Goal: Task Accomplishment & Management: Manage account settings

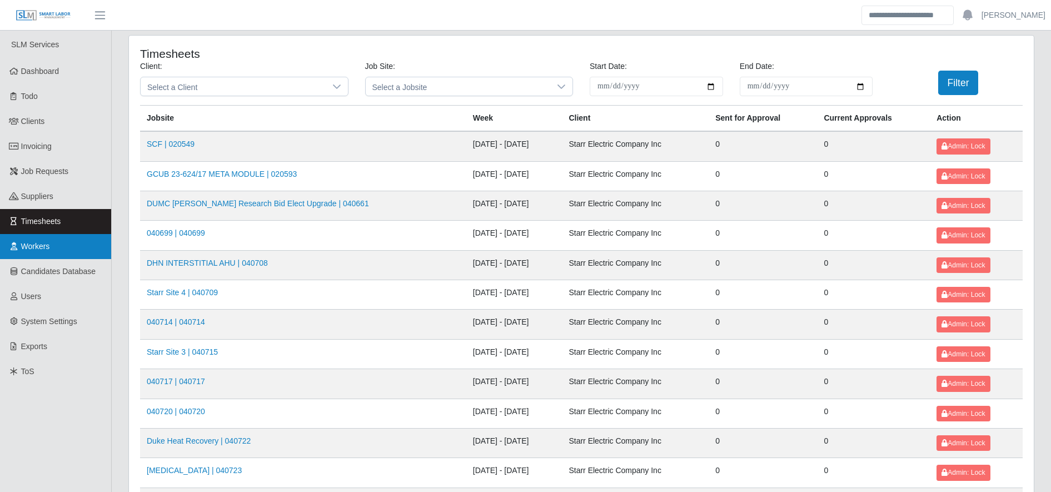
click at [60, 248] on link "Workers" at bounding box center [55, 246] width 111 height 25
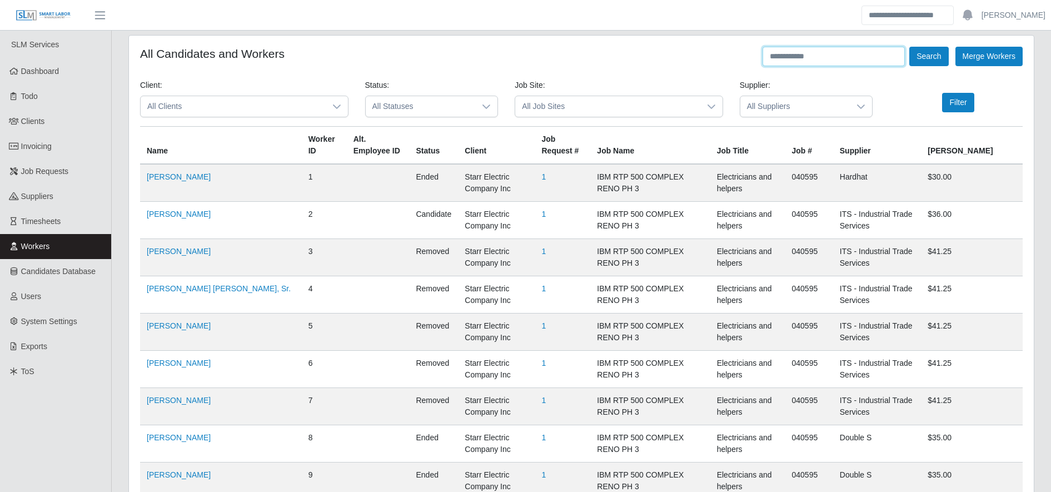
click at [864, 52] on input "text" at bounding box center [833, 56] width 142 height 19
type input "********"
click at [937, 56] on button "Search" at bounding box center [928, 56] width 39 height 19
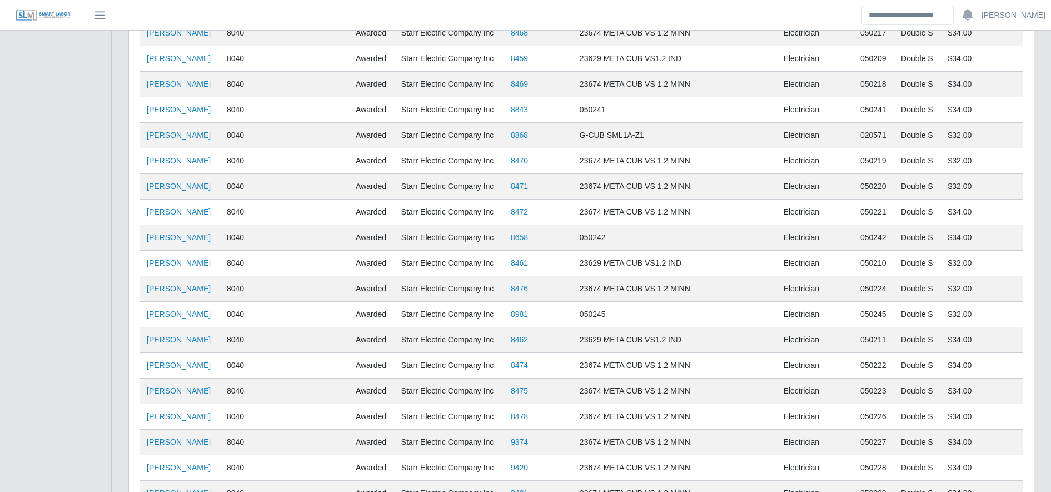
scroll to position [876, 0]
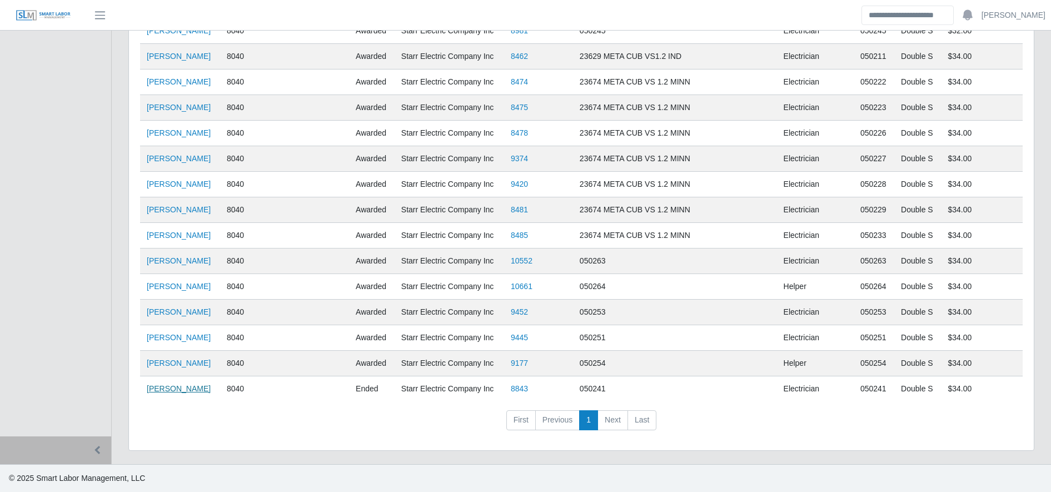
drag, startPoint x: 199, startPoint y: 394, endPoint x: 193, endPoint y: 389, distance: 8.3
click at [193, 389] on td "Joel Rodruiguez" at bounding box center [180, 389] width 80 height 26
click at [193, 389] on link "Joel Rodruiguez" at bounding box center [179, 388] width 64 height 9
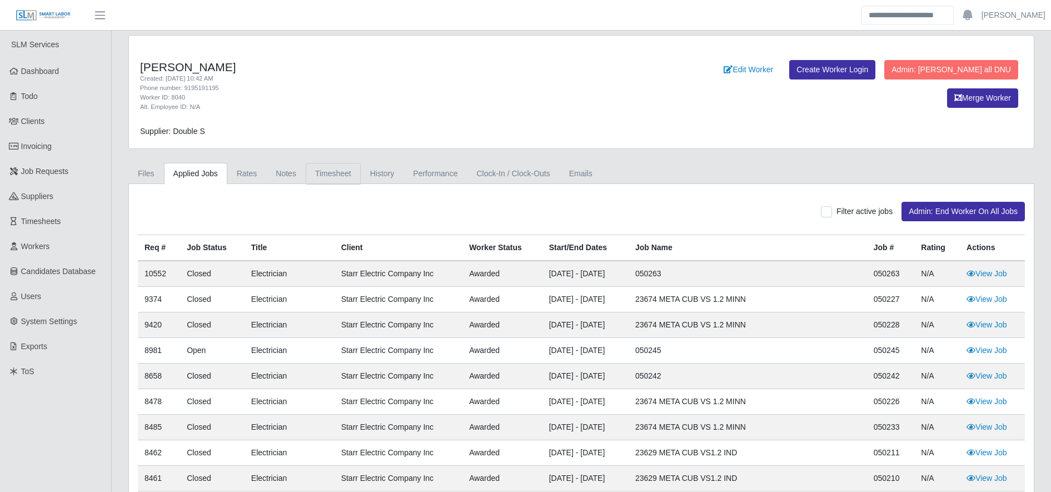
click at [331, 166] on link "Timesheet" at bounding box center [333, 174] width 55 height 22
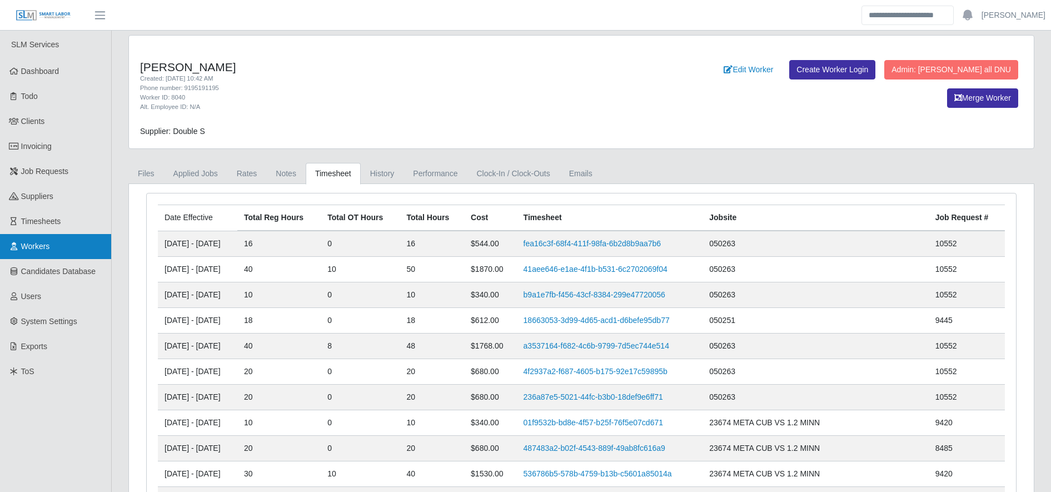
click at [53, 249] on link "Workers" at bounding box center [55, 246] width 111 height 25
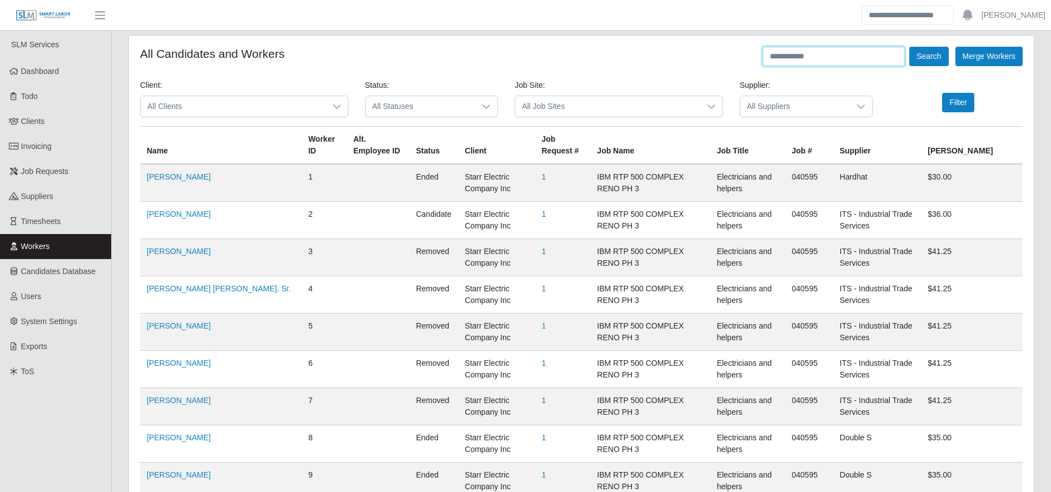
click at [826, 61] on input "text" at bounding box center [833, 56] width 142 height 19
click at [937, 56] on button "Search" at bounding box center [928, 56] width 39 height 19
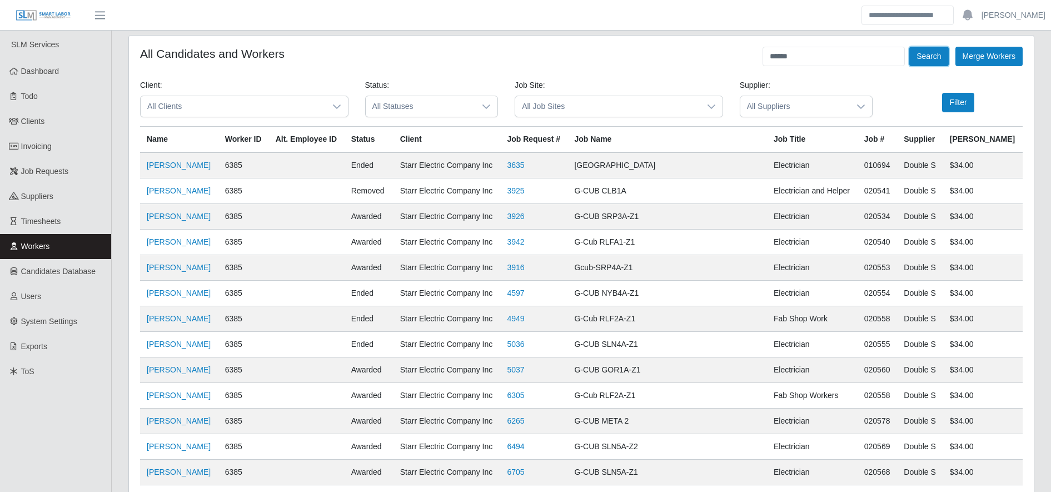
scroll to position [952, 0]
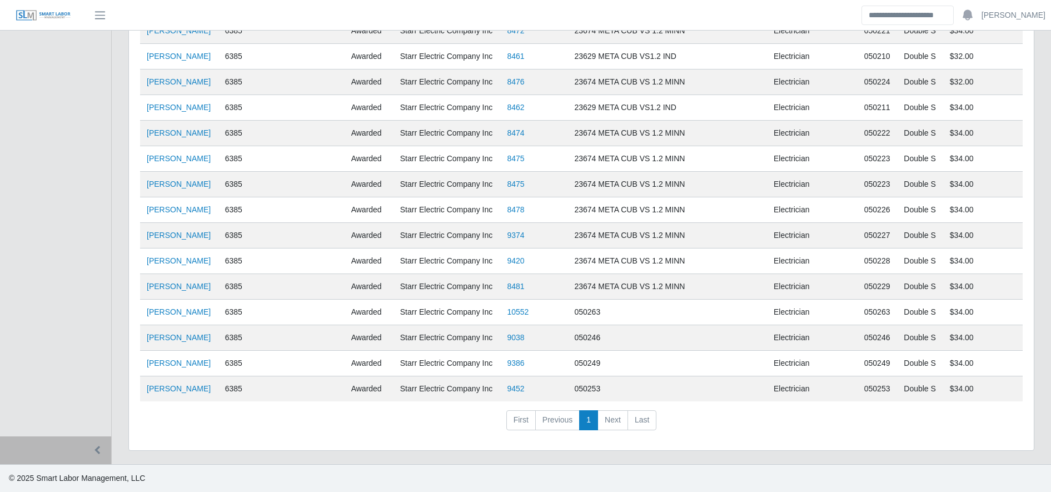
click at [170, 394] on td "Junior Rodriguez" at bounding box center [179, 389] width 78 height 26
click at [177, 393] on link "Junior Rodriguez" at bounding box center [179, 388] width 64 height 9
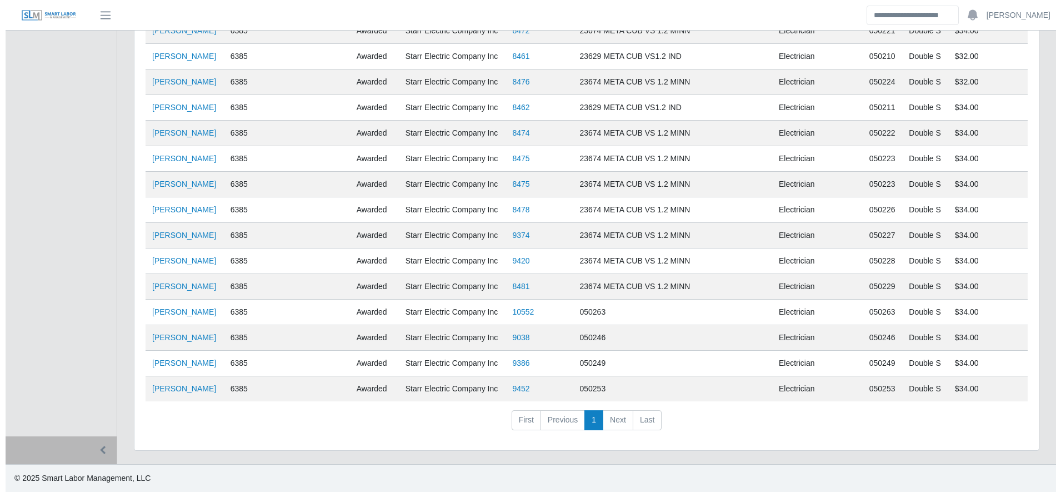
scroll to position [0, 0]
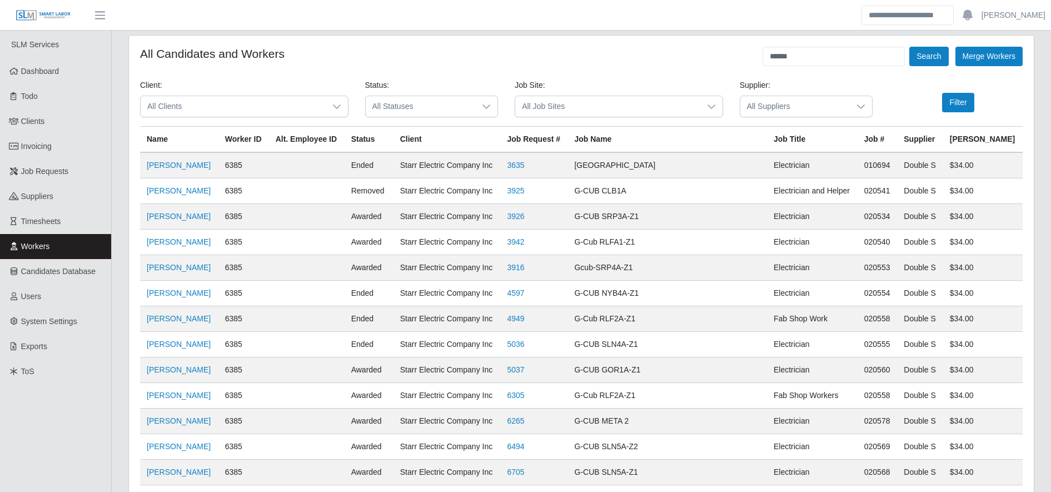
drag, startPoint x: 803, startPoint y: 43, endPoint x: 809, endPoint y: 50, distance: 9.0
click at [809, 50] on input "******" at bounding box center [833, 56] width 142 height 19
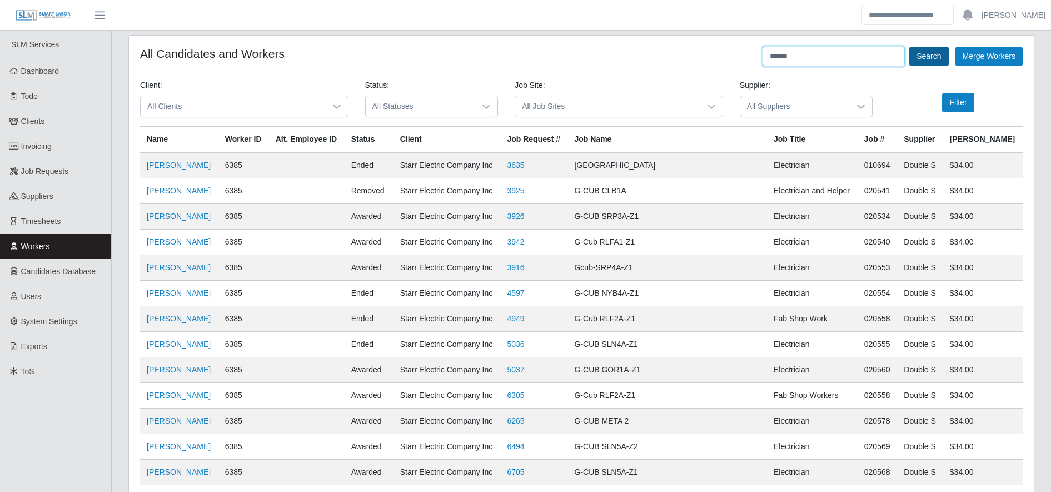
type input "******"
click at [927, 59] on button "Search" at bounding box center [928, 56] width 39 height 19
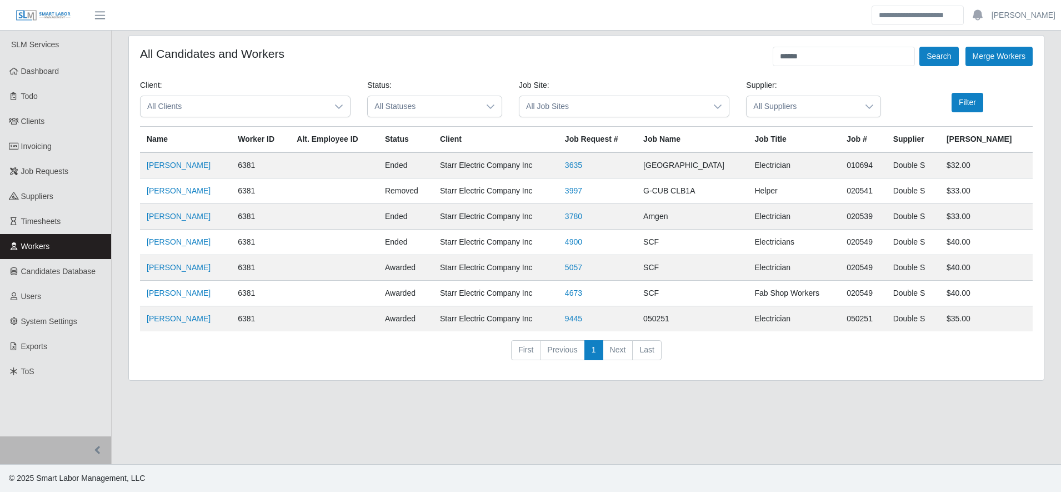
click at [187, 313] on td "Yobany Granados Meraz" at bounding box center [185, 319] width 91 height 26
click at [188, 316] on link "Yobany Granados Meraz" at bounding box center [179, 318] width 64 height 9
click at [201, 321] on link "Yobany Granados Meraz" at bounding box center [179, 318] width 64 height 9
click at [211, 316] on link "Yobany Granados Meraz" at bounding box center [179, 318] width 64 height 9
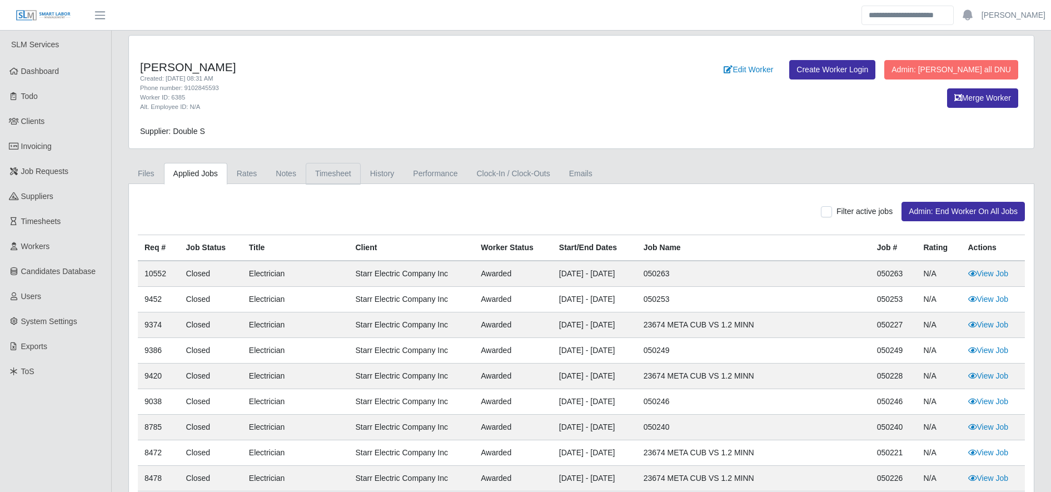
click at [317, 170] on link "Timesheet" at bounding box center [333, 174] width 55 height 22
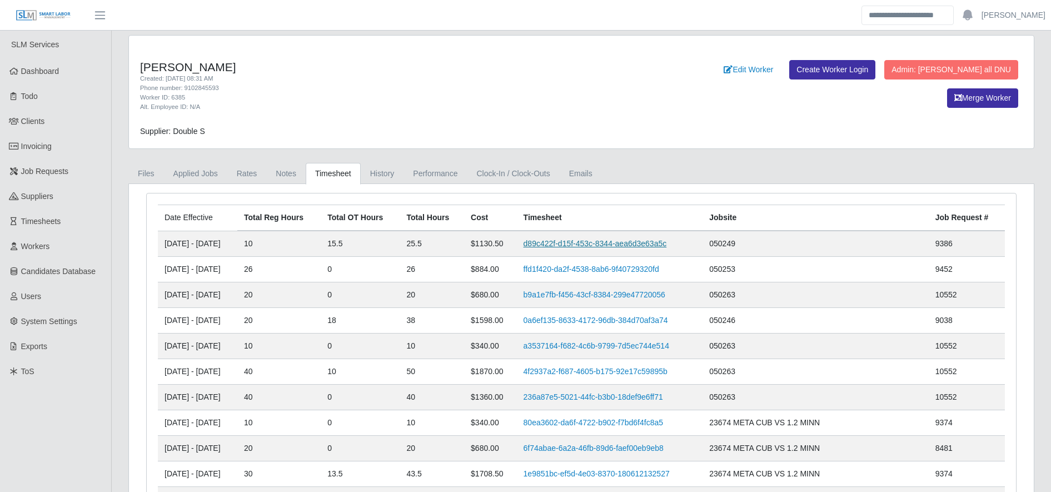
click at [617, 246] on link "d89c422f-d15f-453c-8344-aea6d3e63a5c" at bounding box center [594, 243] width 143 height 9
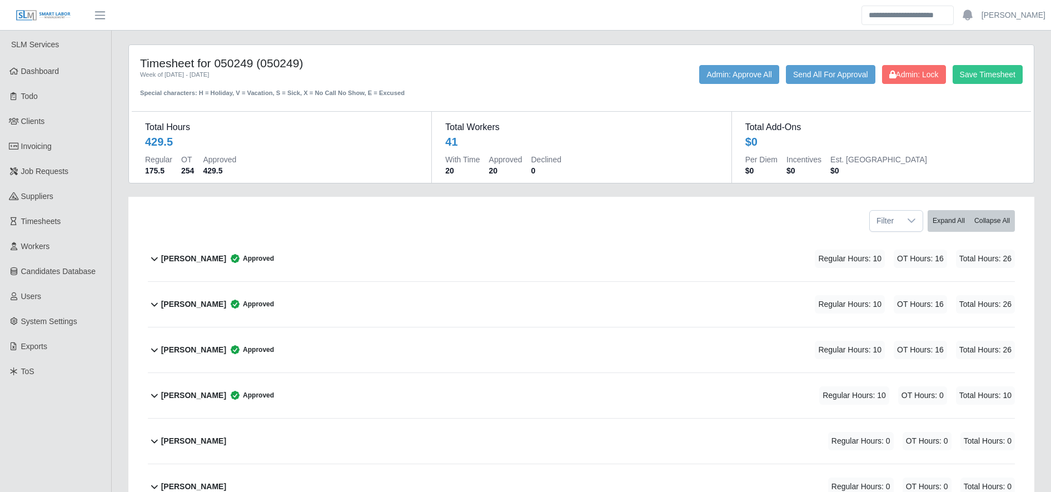
scroll to position [750, 0]
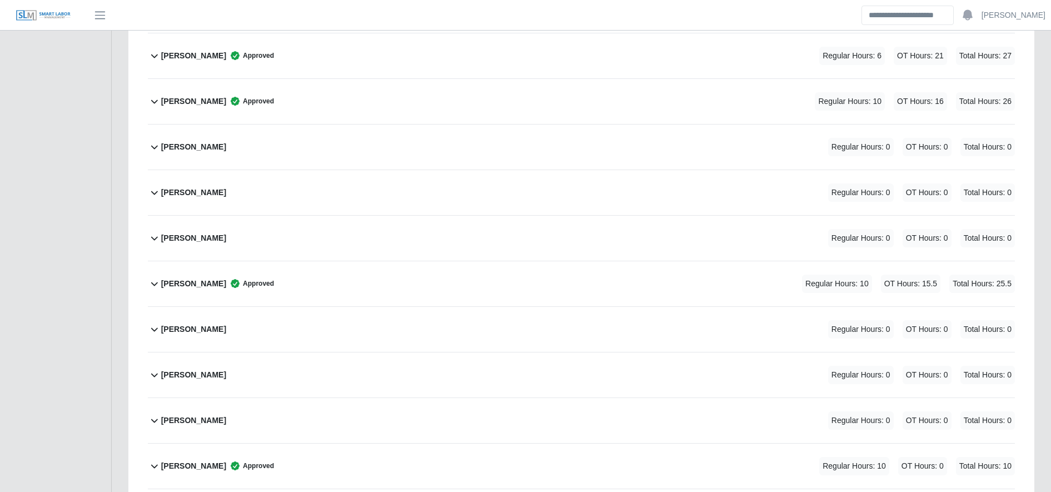
click at [536, 285] on div "Junior Rodriguez Approved Regular Hours: 10 OT Hours: 15.5 Total Hours: 25.5" at bounding box center [588, 283] width 854 height 45
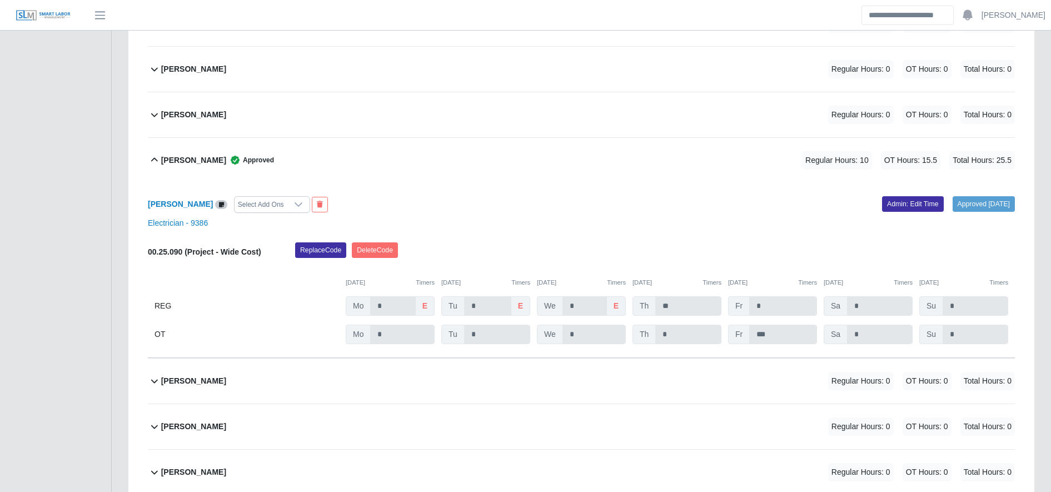
scroll to position [875, 0]
click at [885, 207] on link "Admin: Edit Time" at bounding box center [913, 202] width 62 height 16
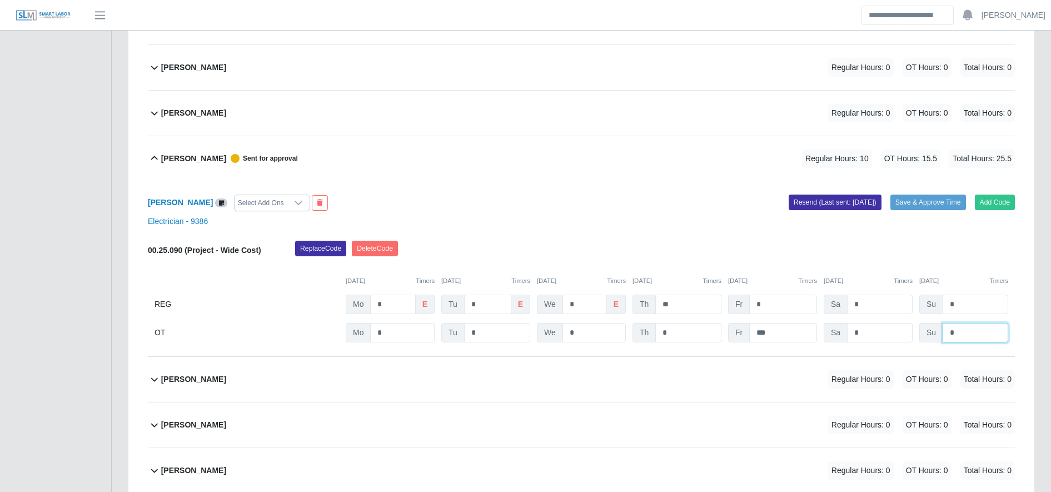
click at [0, 0] on input "*" at bounding box center [0, 0] width 0 height 0
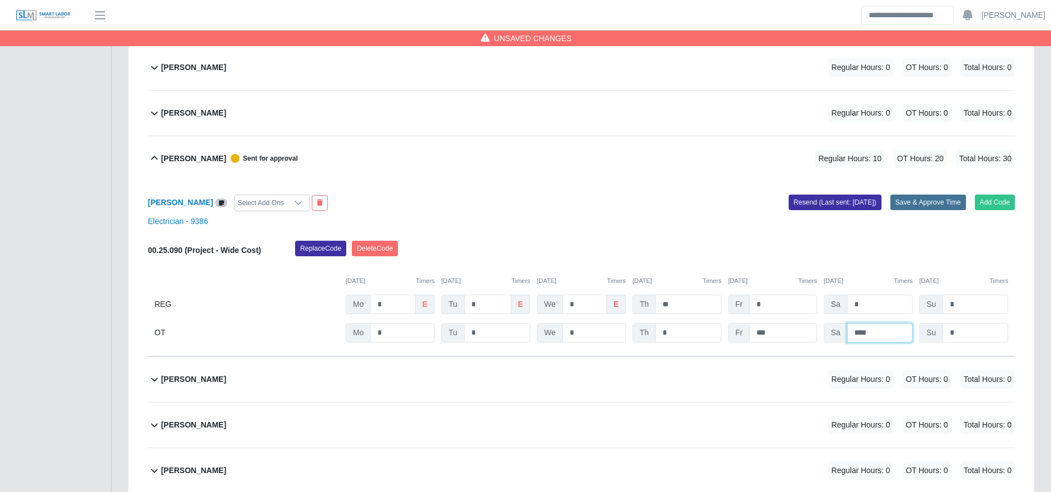
type input "****"
click at [926, 194] on button "Save & Approve Time" at bounding box center [928, 202] width 76 height 16
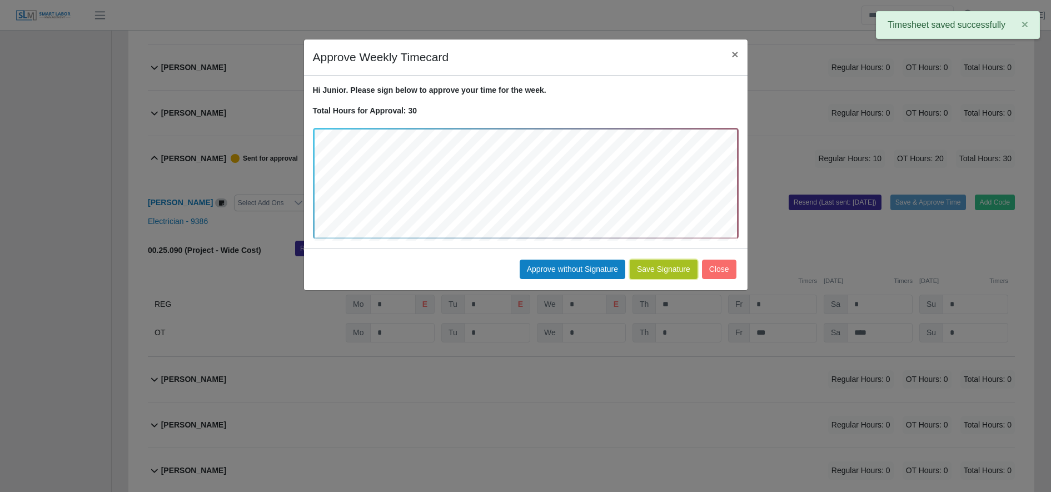
click at [662, 264] on button "Save Signature" at bounding box center [664, 269] width 68 height 19
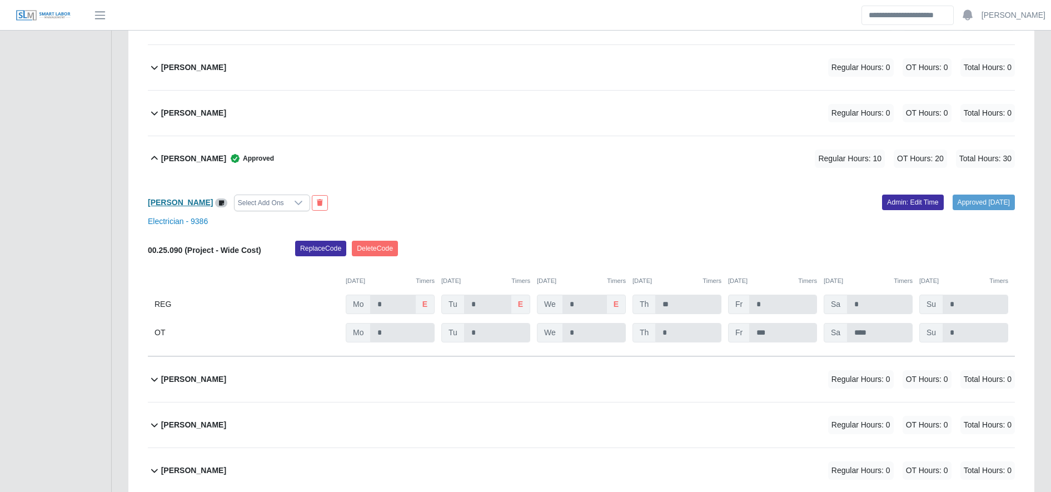
click at [177, 199] on b "Junior Rodriguez" at bounding box center [180, 202] width 65 height 9
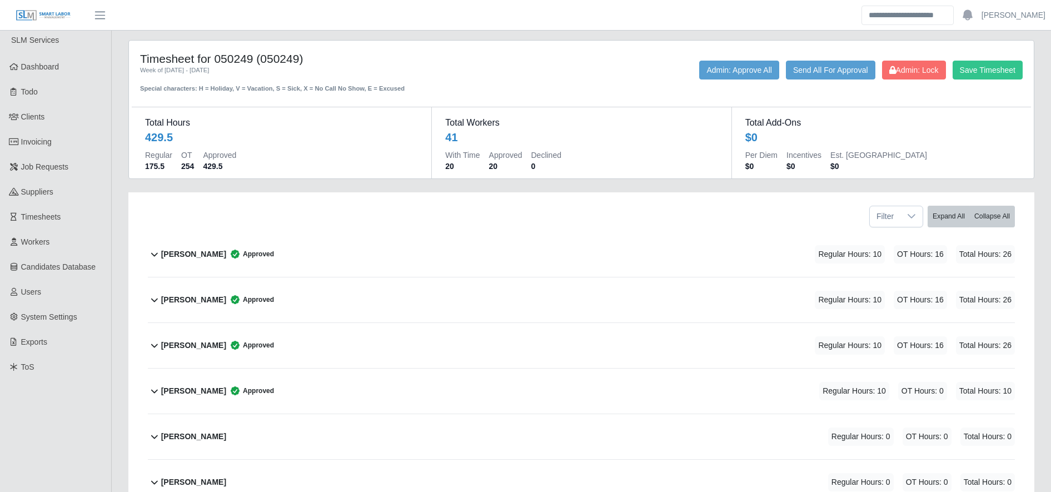
scroll to position [0, 0]
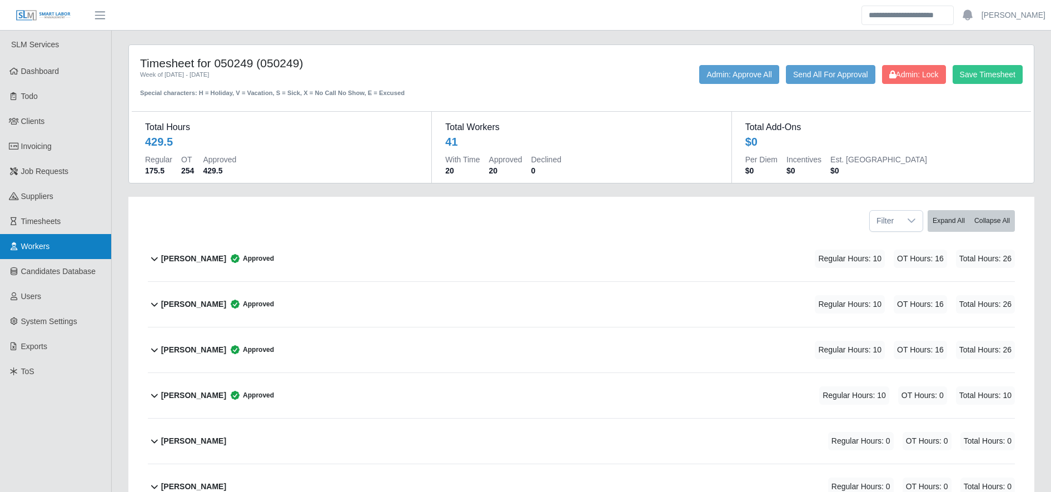
click at [59, 247] on link "Workers" at bounding box center [55, 246] width 111 height 25
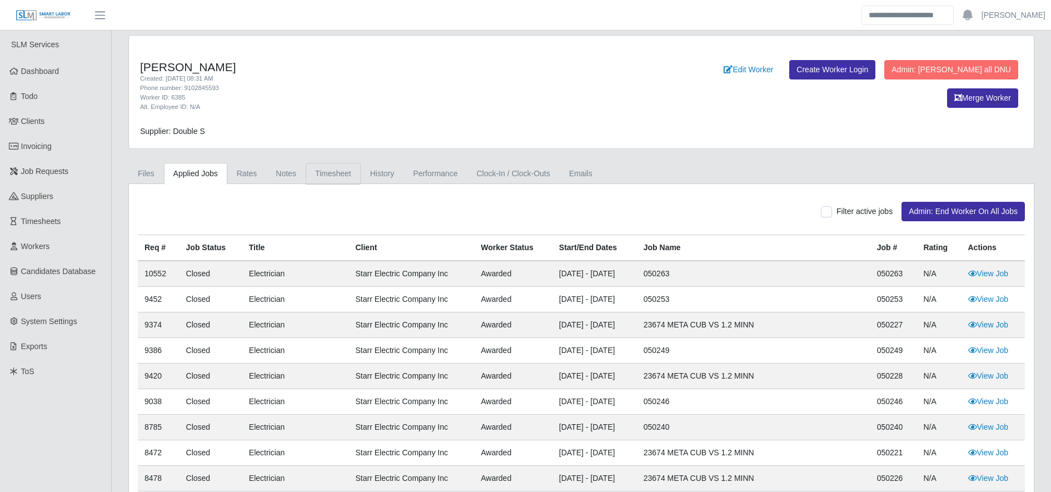
click at [318, 178] on link "Timesheet" at bounding box center [333, 174] width 55 height 22
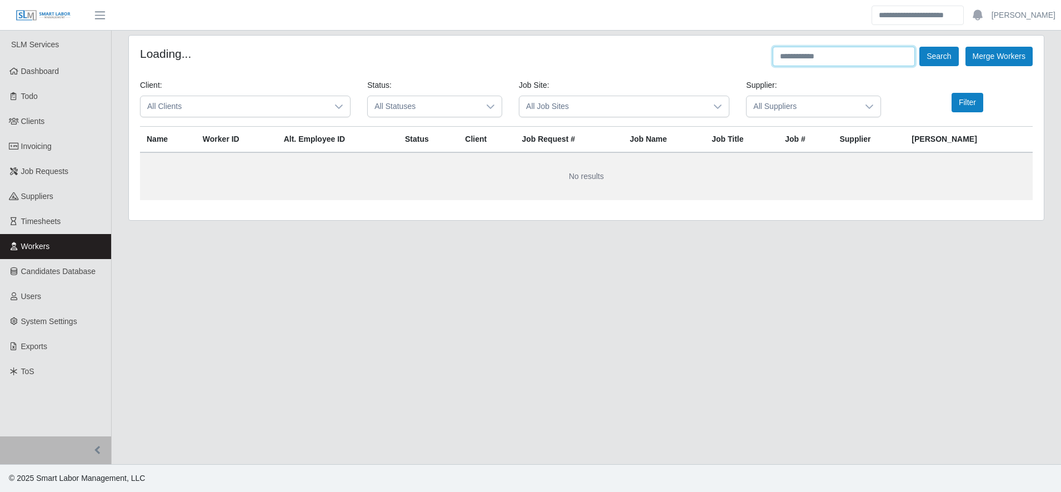
click at [814, 56] on input "text" at bounding box center [844, 56] width 142 height 19
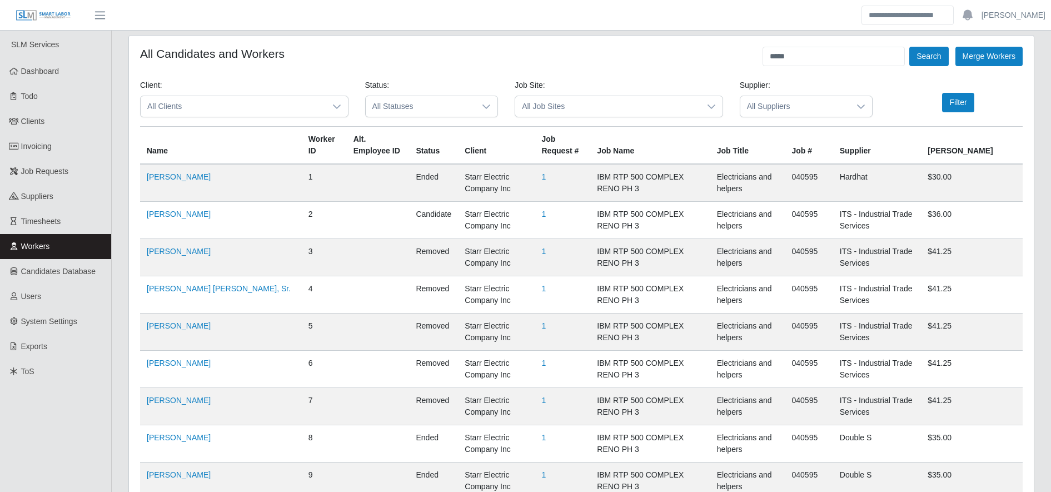
drag, startPoint x: 816, startPoint y: 94, endPoint x: 820, endPoint y: 108, distance: 14.1
click at [820, 108] on div "Supplier: All Suppliers" at bounding box center [806, 98] width 150 height 38
click at [820, 108] on span "All Suppliers" at bounding box center [795, 106] width 110 height 21
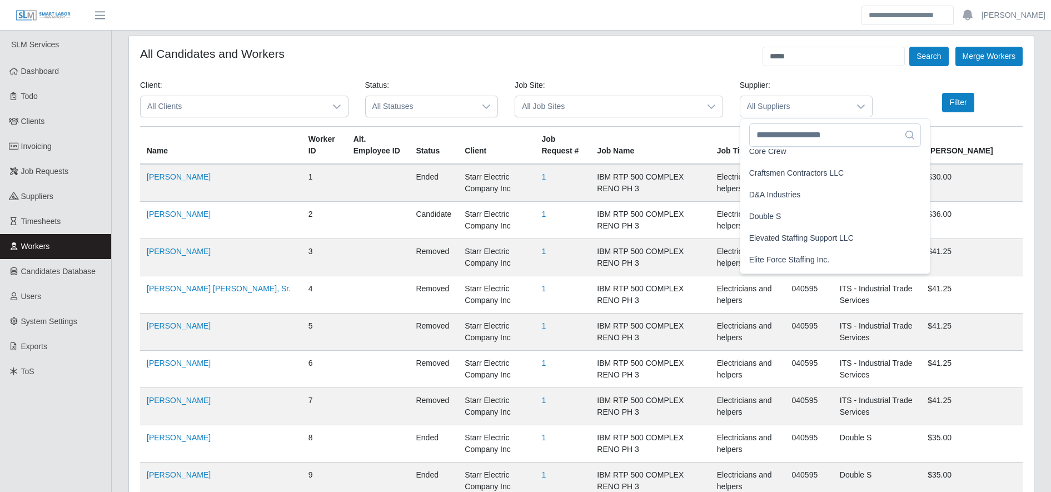
scroll to position [594, 0]
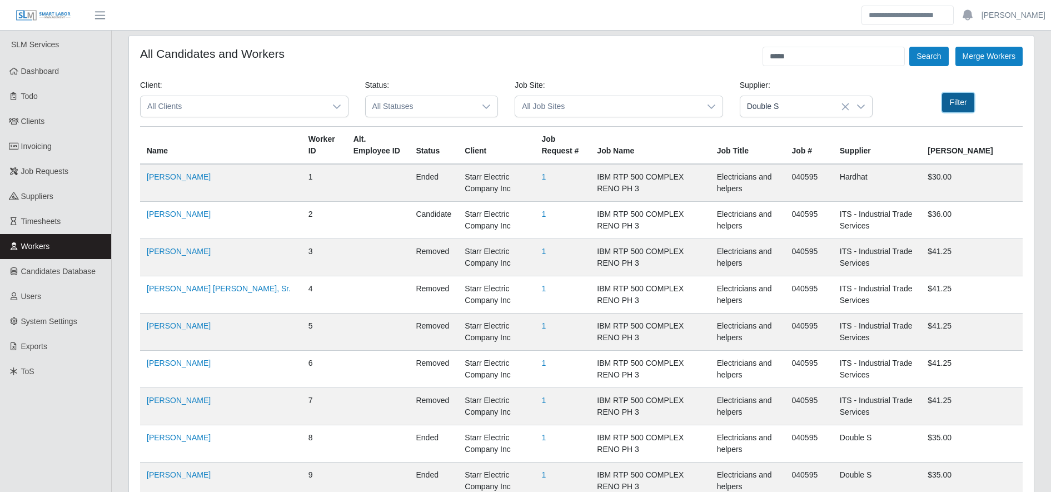
click at [955, 110] on button "Filter" at bounding box center [958, 102] width 32 height 19
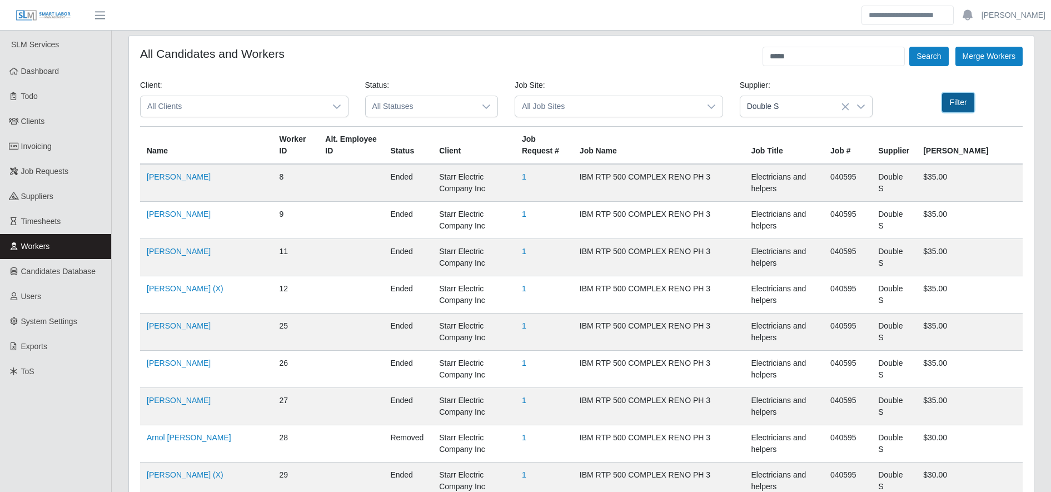
click at [955, 110] on button "Filter" at bounding box center [958, 102] width 32 height 19
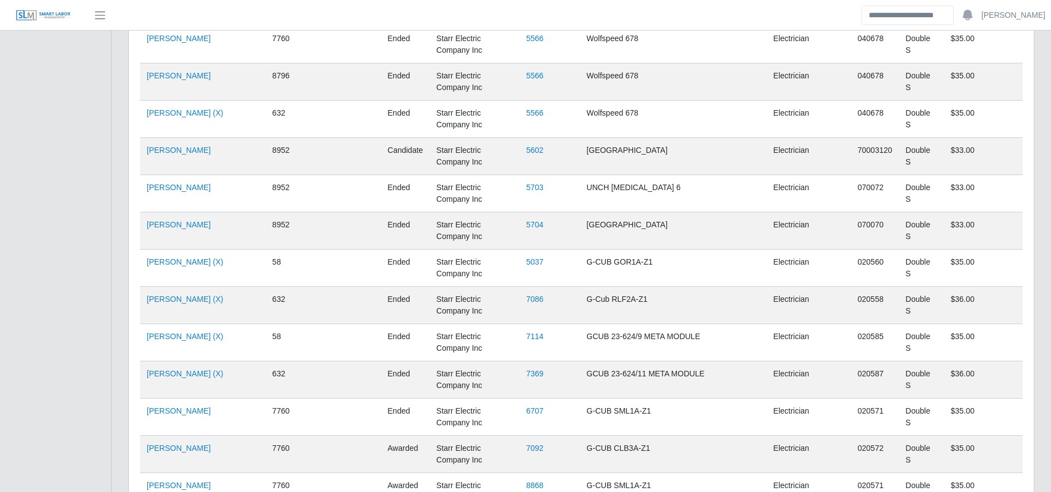
scroll to position [927, 0]
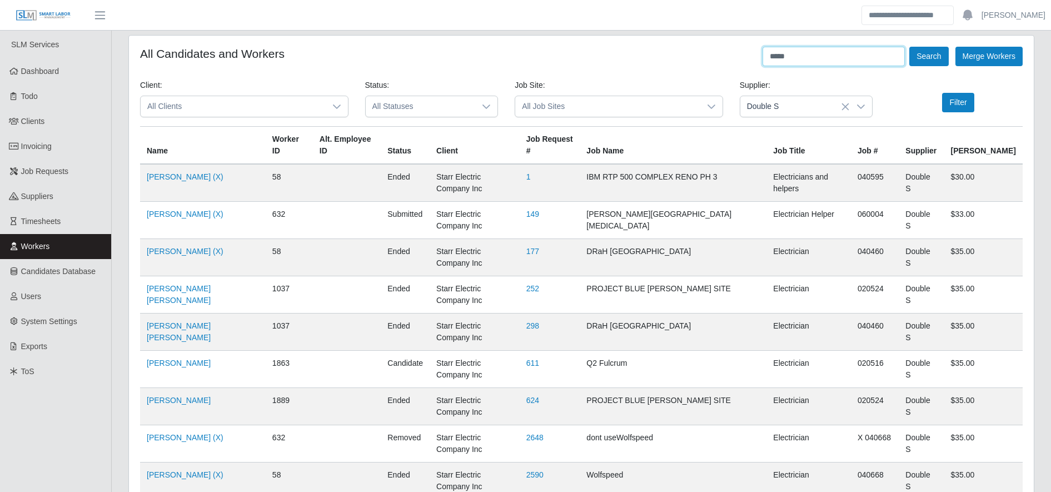
click at [807, 51] on input "*****" at bounding box center [833, 56] width 142 height 19
type input "****"
click at [960, 109] on button "Filter" at bounding box center [958, 102] width 32 height 19
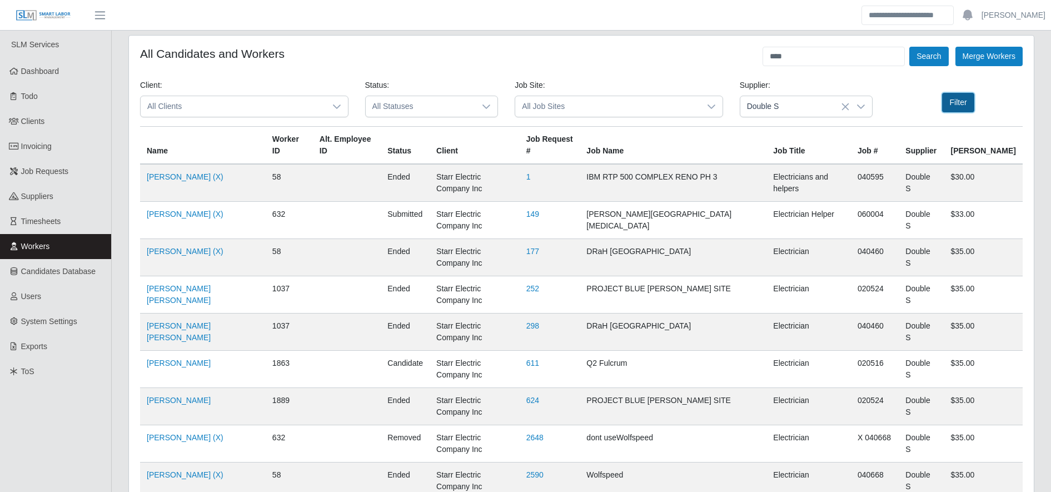
click at [951, 103] on button "Filter" at bounding box center [958, 102] width 32 height 19
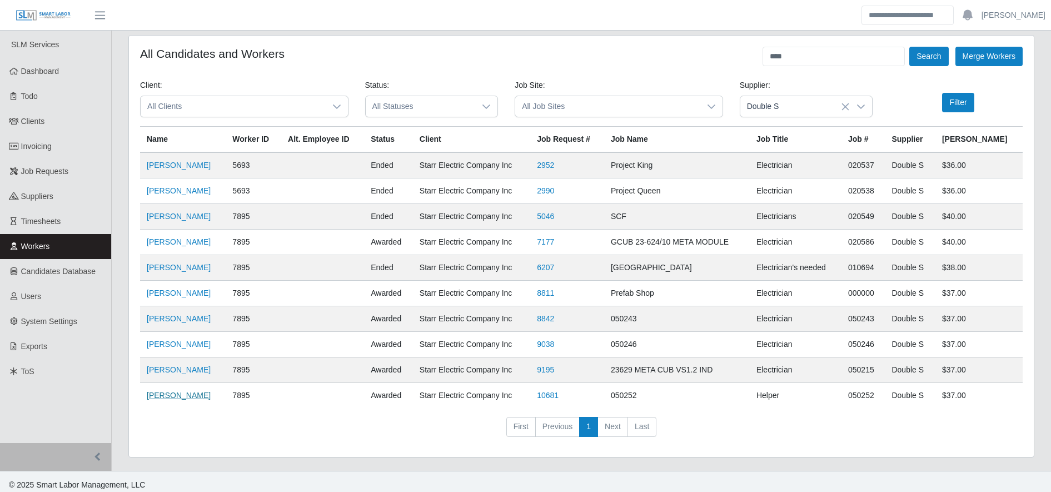
click at [166, 399] on link "Ivan Blanco Jr." at bounding box center [179, 395] width 64 height 9
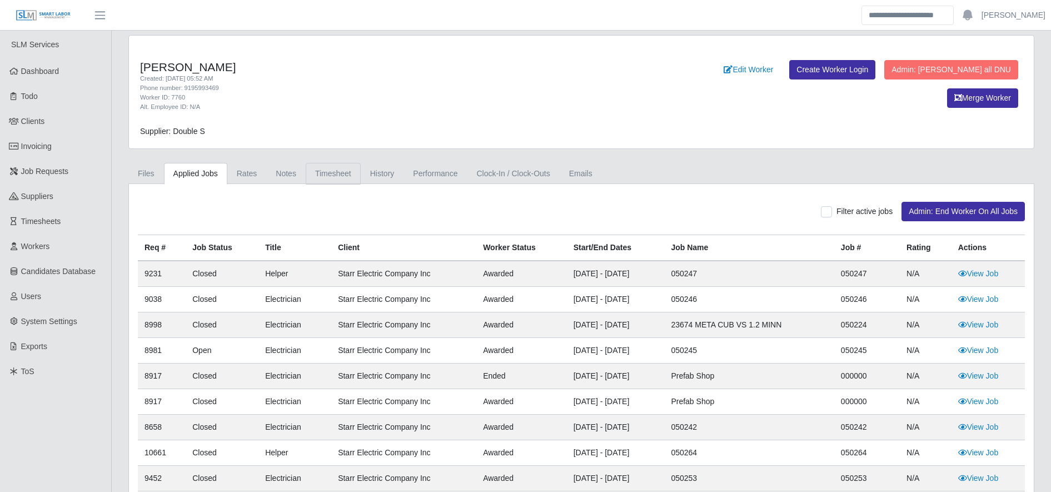
click at [337, 167] on link "Timesheet" at bounding box center [333, 174] width 55 height 22
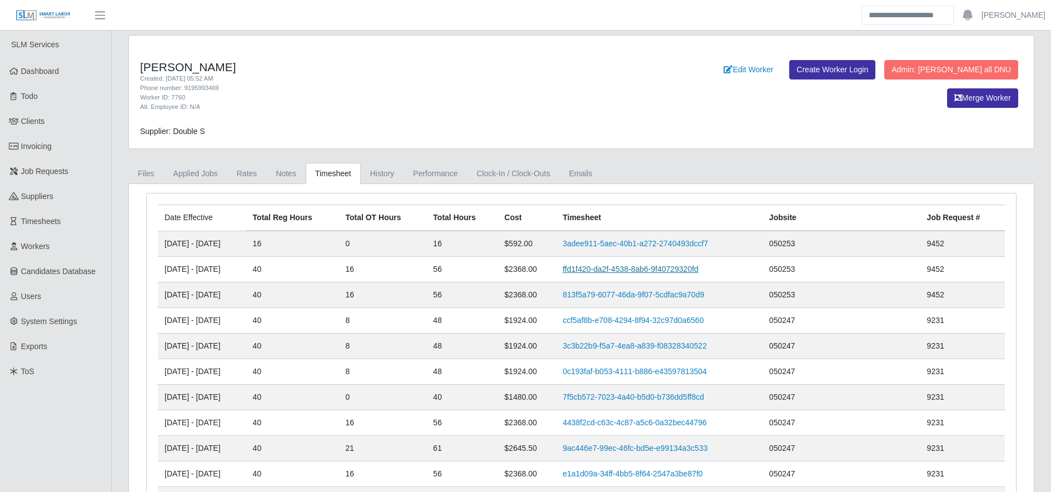
click at [637, 267] on link "ffd1f420-da2f-4538-8ab6-9f40729320fd" at bounding box center [630, 269] width 136 height 9
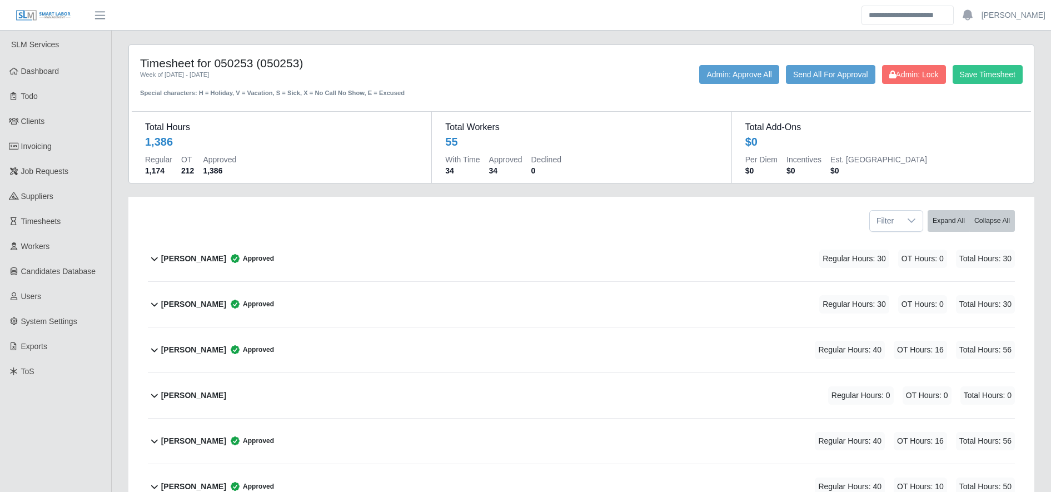
scroll to position [158, 0]
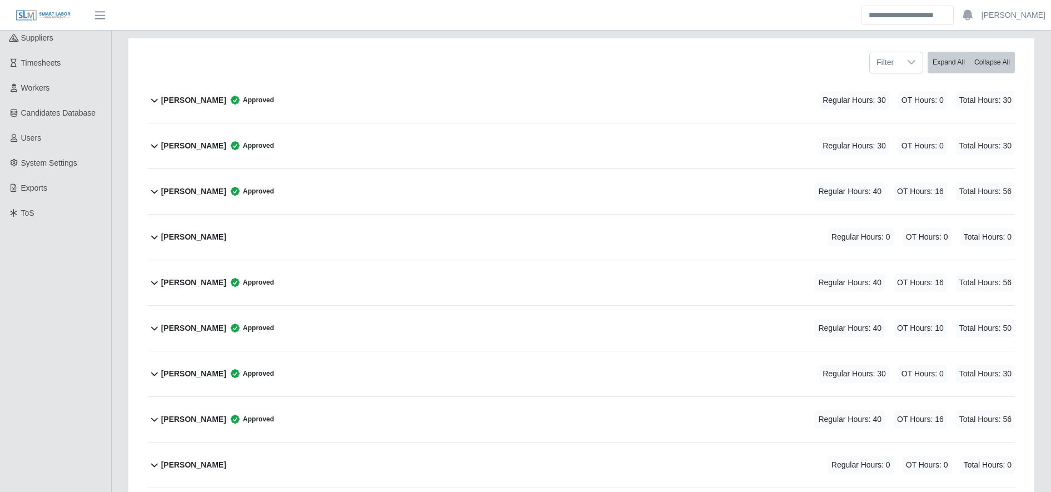
click at [338, 415] on div "[PERSON_NAME] Approved Regular Hours: 40 OT Hours: 16 Total Hours: 56" at bounding box center [588, 419] width 854 height 45
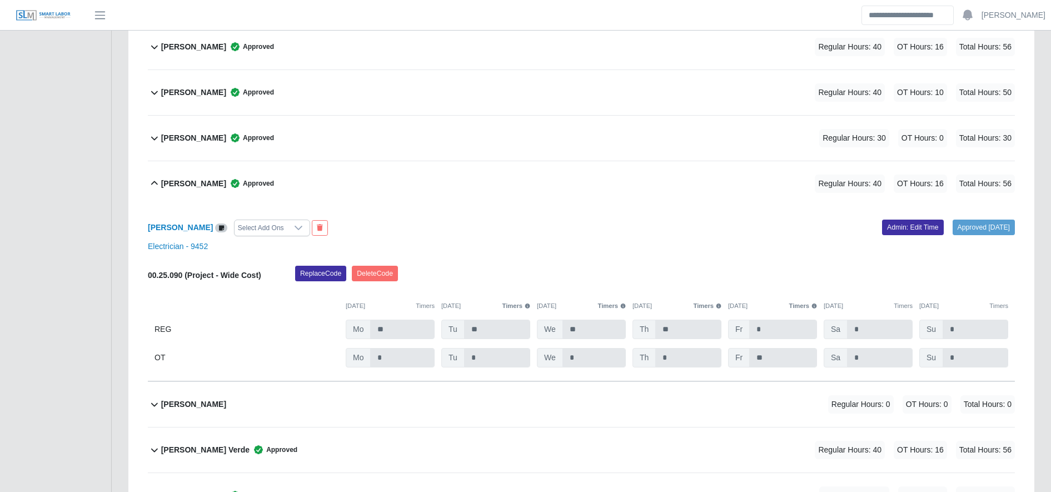
scroll to position [413, 0]
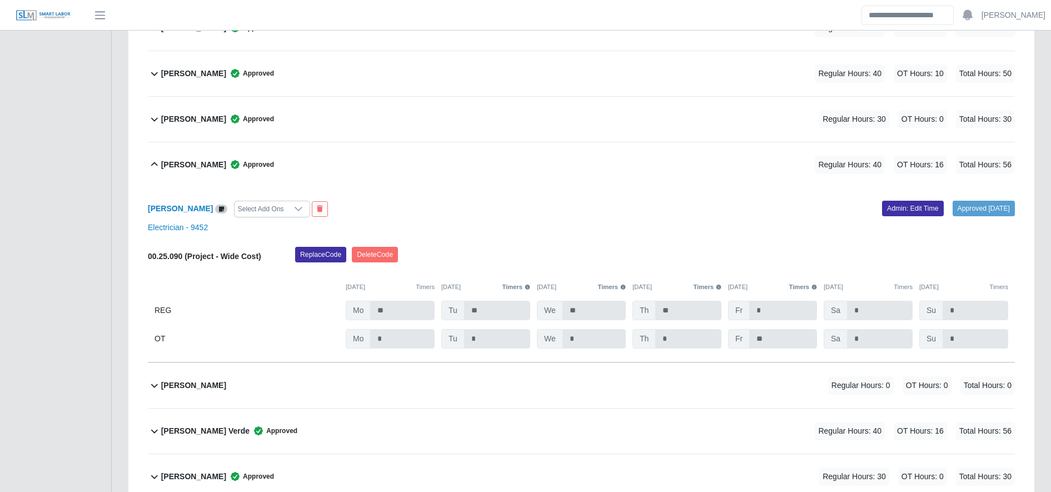
click at [887, 196] on div "Angel Meraz Reyes Sr. Select Add Ons Approved 08/11/2025 Admin: Edit Time Elect…" at bounding box center [581, 274] width 867 height 175
click at [889, 201] on link "Admin: Edit Time" at bounding box center [913, 209] width 62 height 16
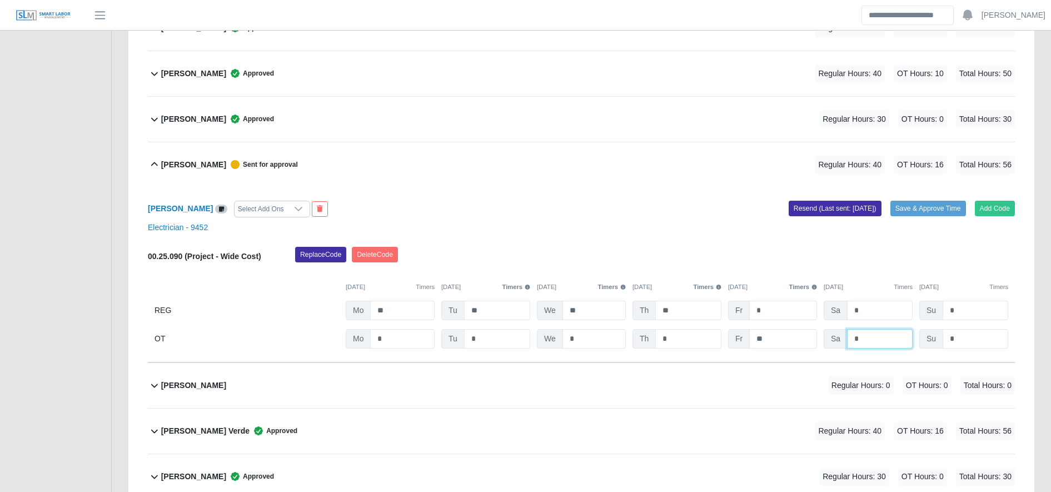
click at [0, 0] on input "*" at bounding box center [0, 0] width 0 height 0
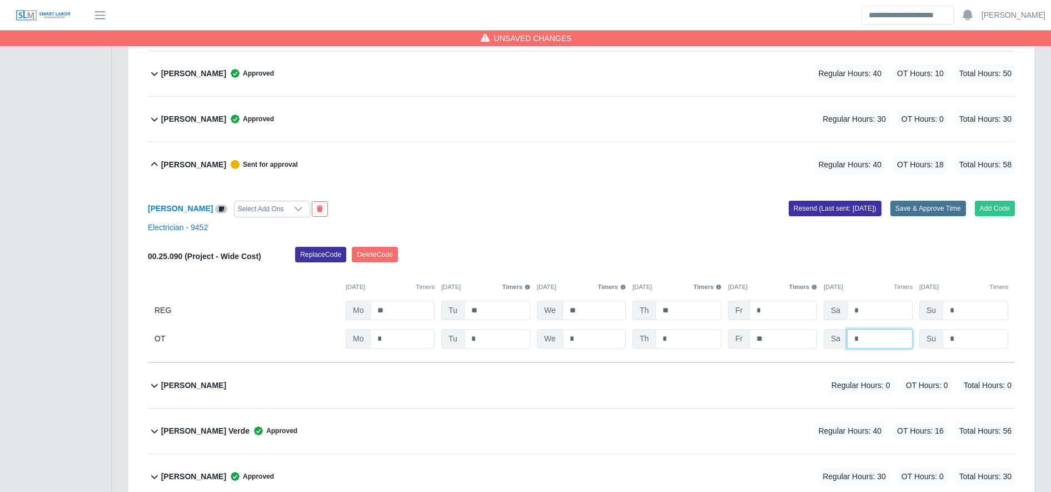
type input "*"
click at [947, 203] on button "Save & Approve Time" at bounding box center [928, 209] width 76 height 16
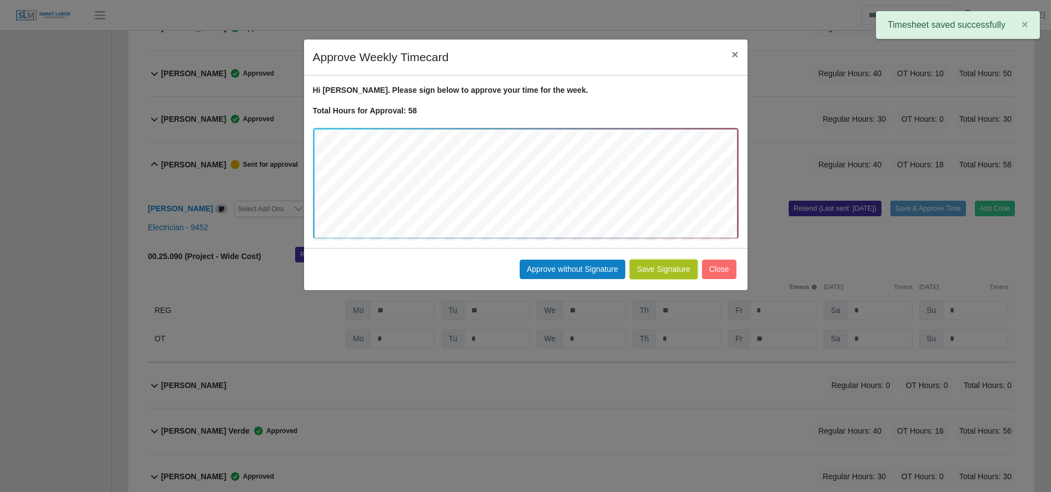
click at [648, 268] on button "Save Signature" at bounding box center [664, 269] width 68 height 19
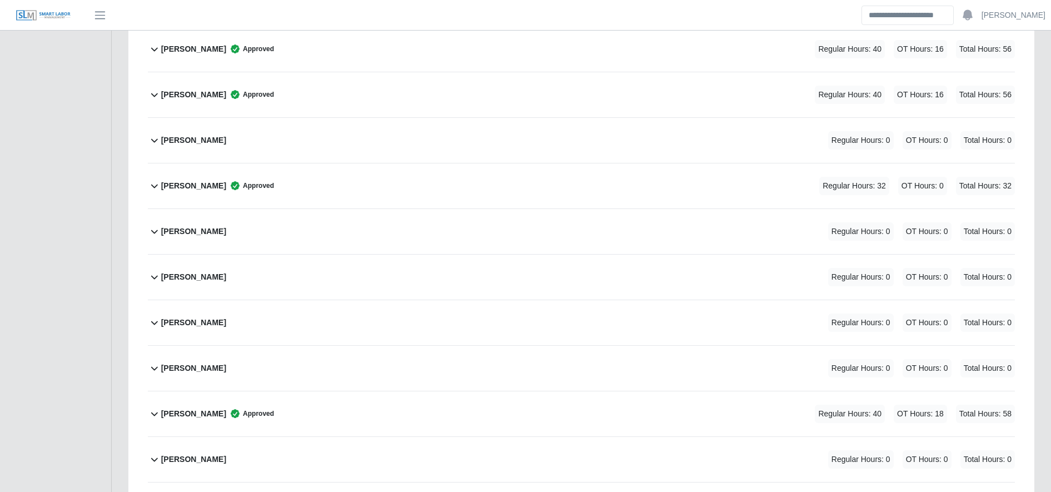
scroll to position [1160, 0]
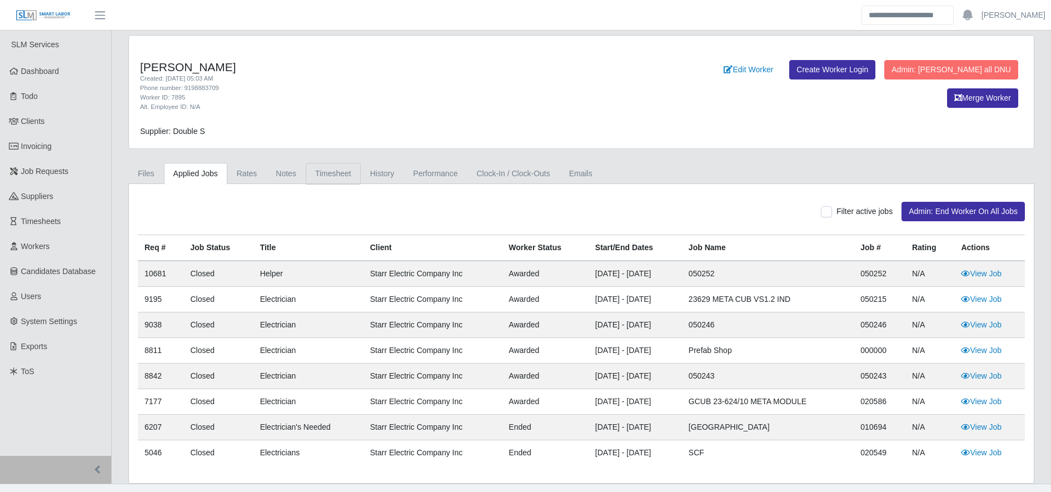
click at [329, 174] on link "Timesheet" at bounding box center [333, 174] width 55 height 22
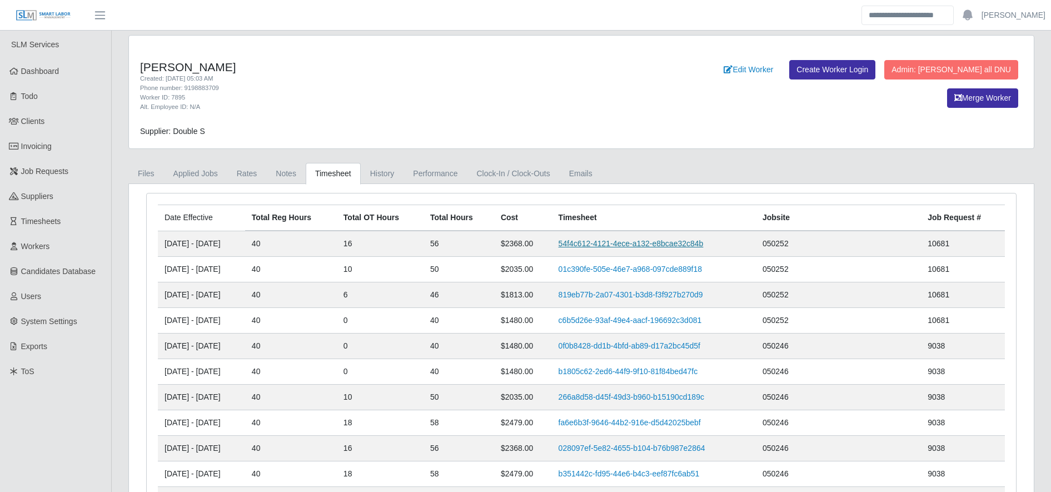
click at [593, 239] on link "54f4c612-4121-4ece-a132-e8bcae32c84b" at bounding box center [630, 243] width 145 height 9
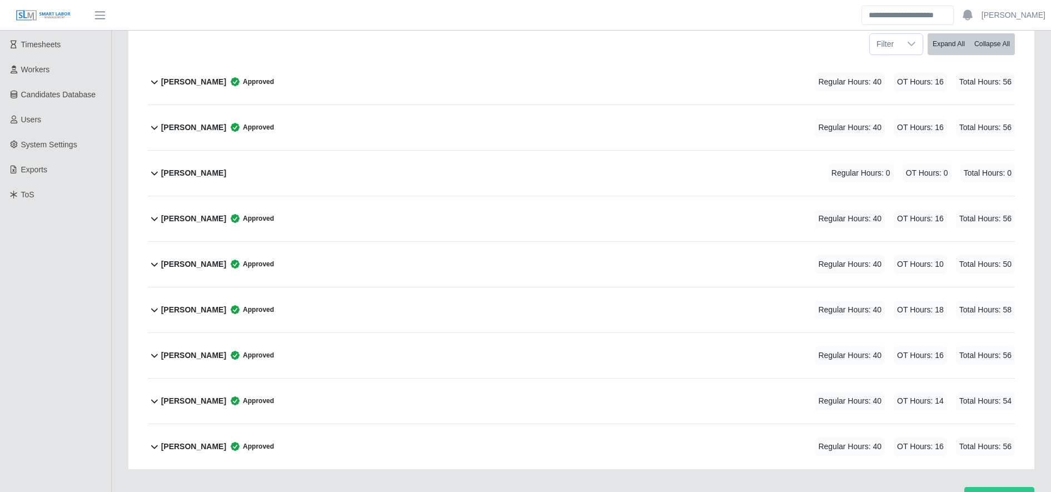
scroll to position [189, 0]
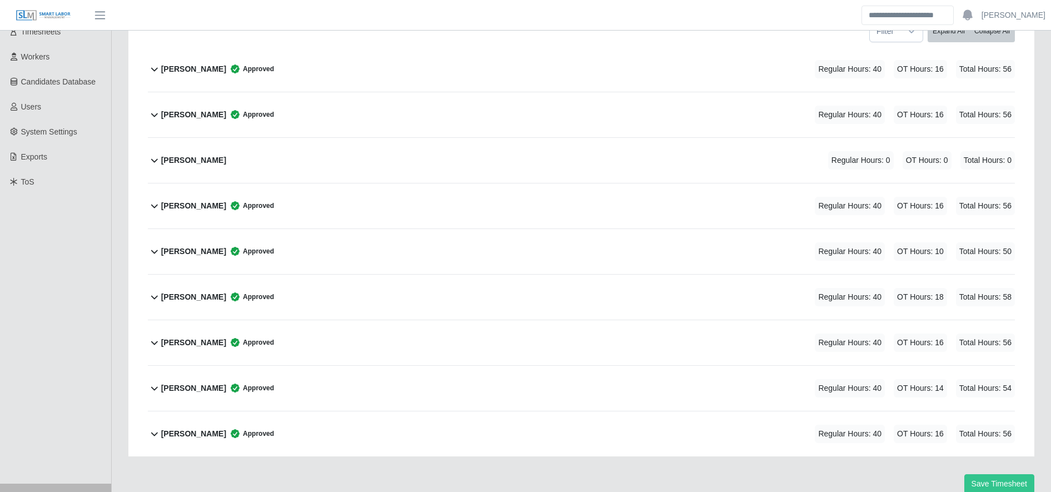
click at [537, 193] on div "[PERSON_NAME] Approved Regular Hours: 40 OT Hours: 16 Total Hours: 56" at bounding box center [588, 205] width 854 height 45
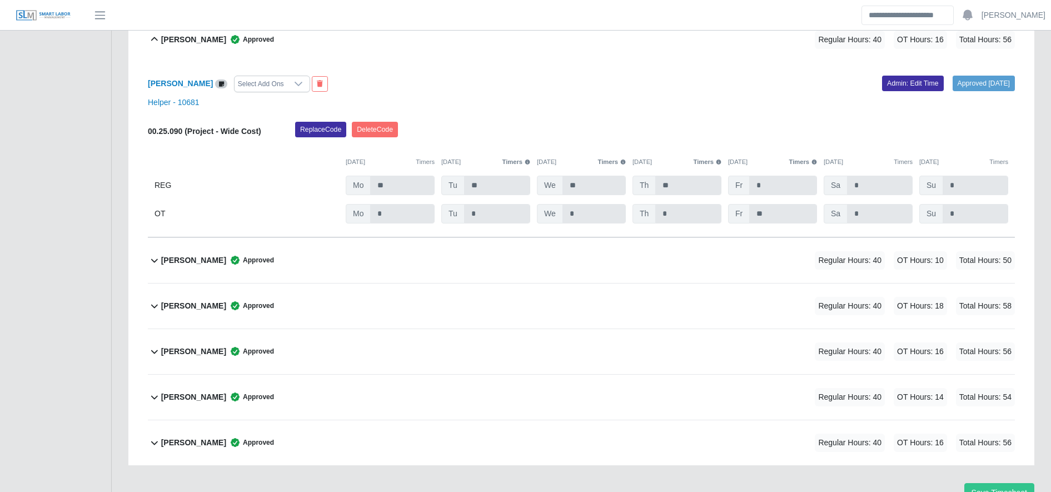
scroll to position [365, 0]
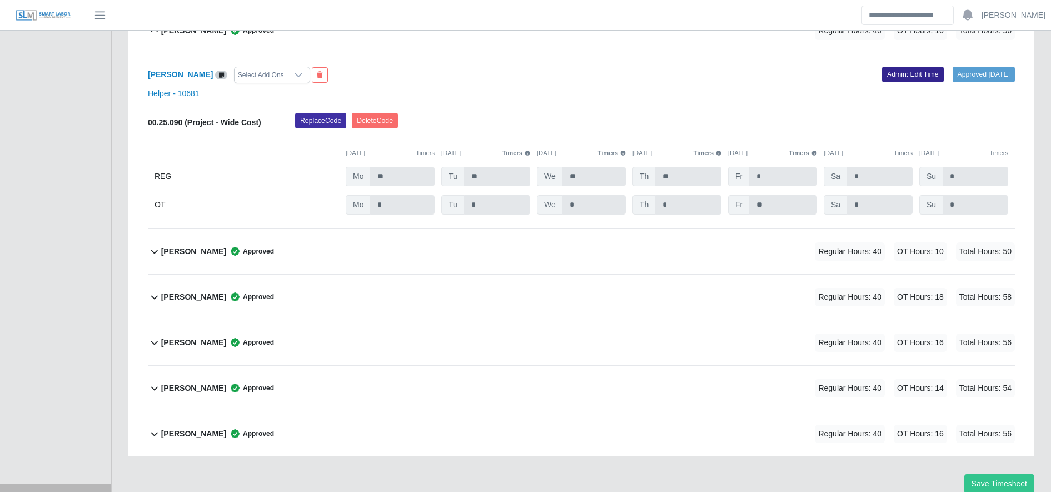
click at [882, 81] on link "Admin: Edit Time" at bounding box center [913, 75] width 62 height 16
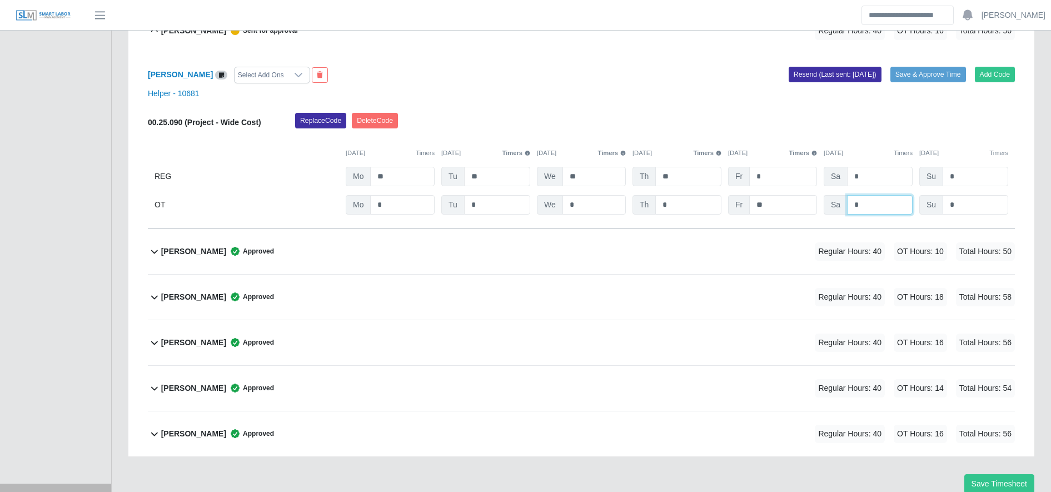
click at [0, 0] on input "*" at bounding box center [0, 0] width 0 height 0
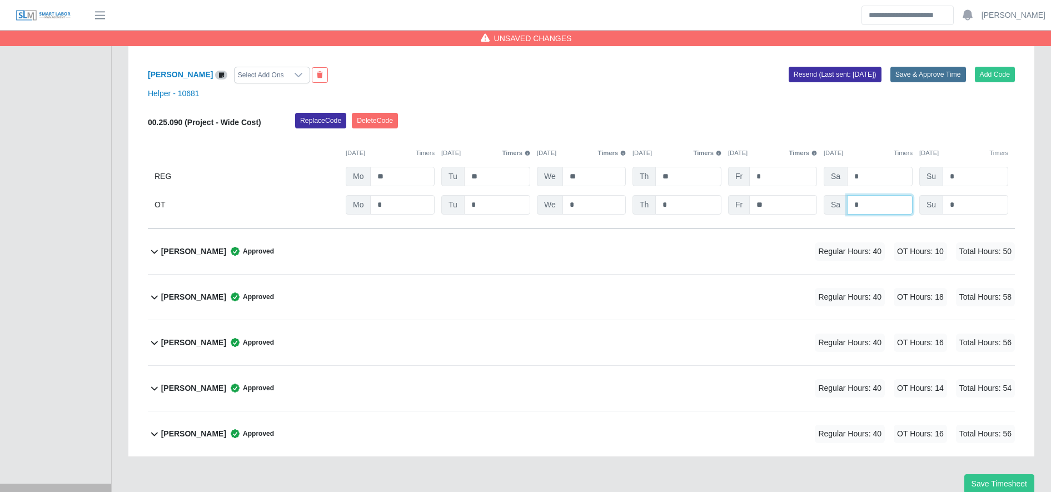
type input "*"
click at [941, 80] on button "Save & Approve Time" at bounding box center [928, 75] width 76 height 16
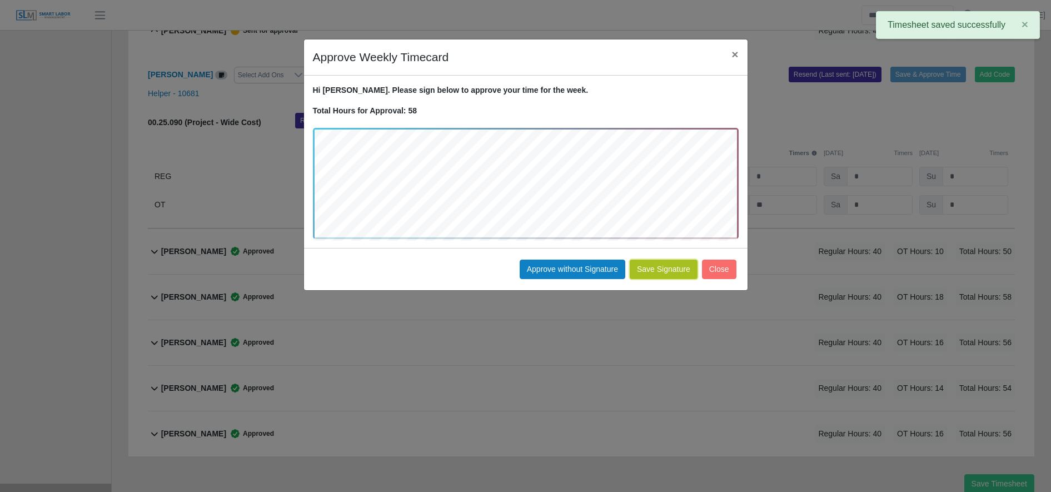
click at [647, 273] on button "Save Signature" at bounding box center [664, 269] width 68 height 19
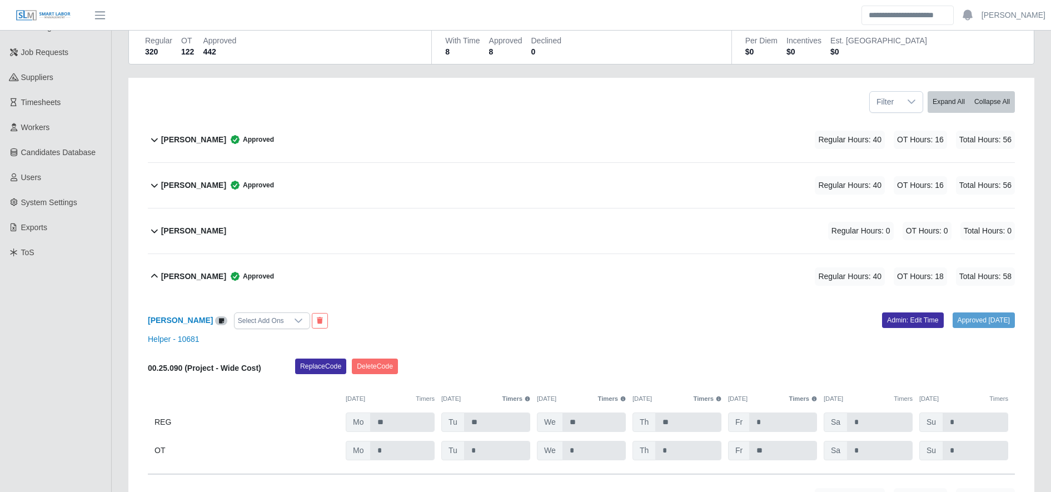
scroll to position [117, 0]
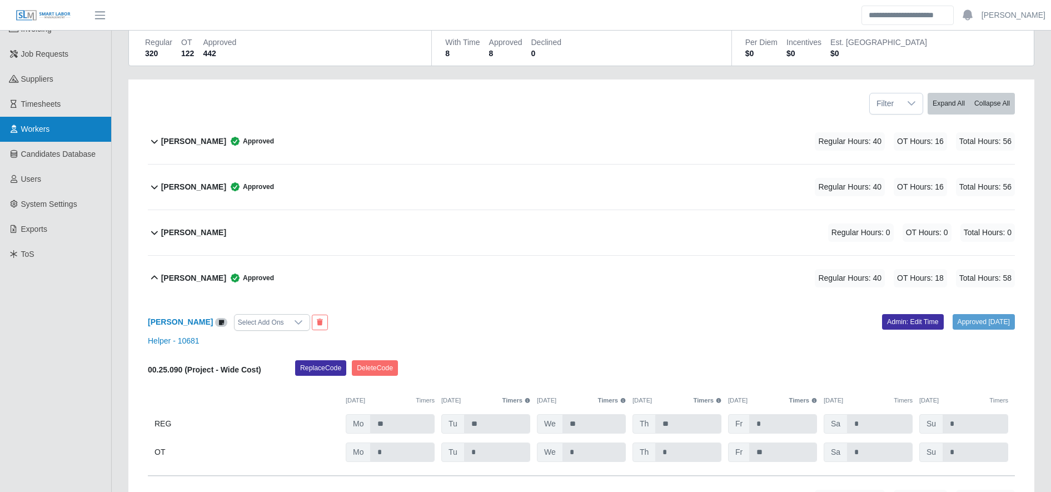
click at [30, 137] on link "Workers" at bounding box center [55, 129] width 111 height 25
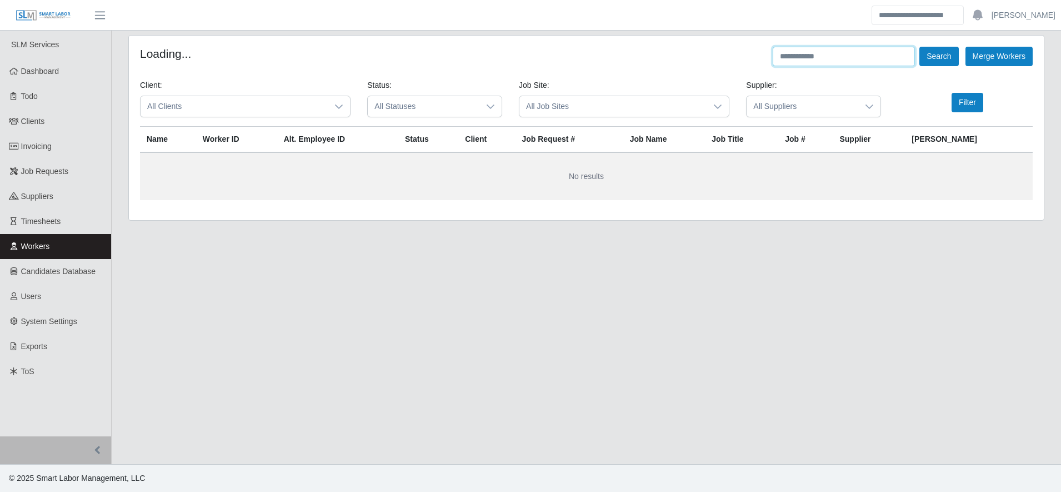
click at [841, 58] on input "text" at bounding box center [844, 56] width 142 height 19
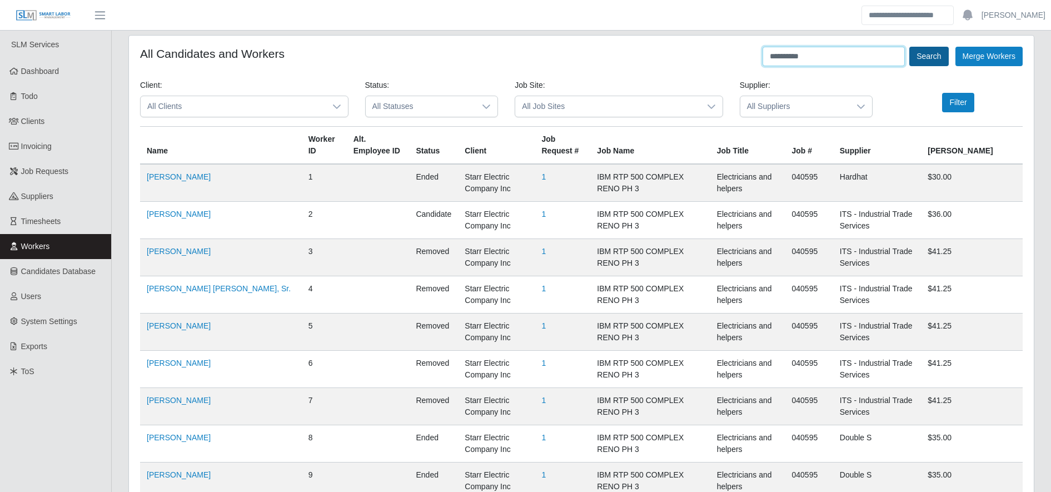
type input "**********"
click at [931, 59] on button "Search" at bounding box center [928, 56] width 39 height 19
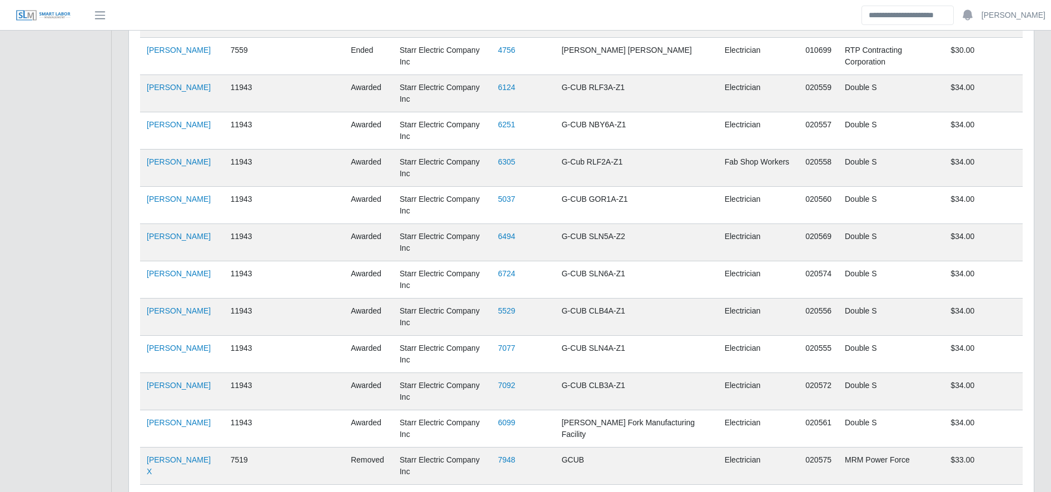
scroll to position [825, 0]
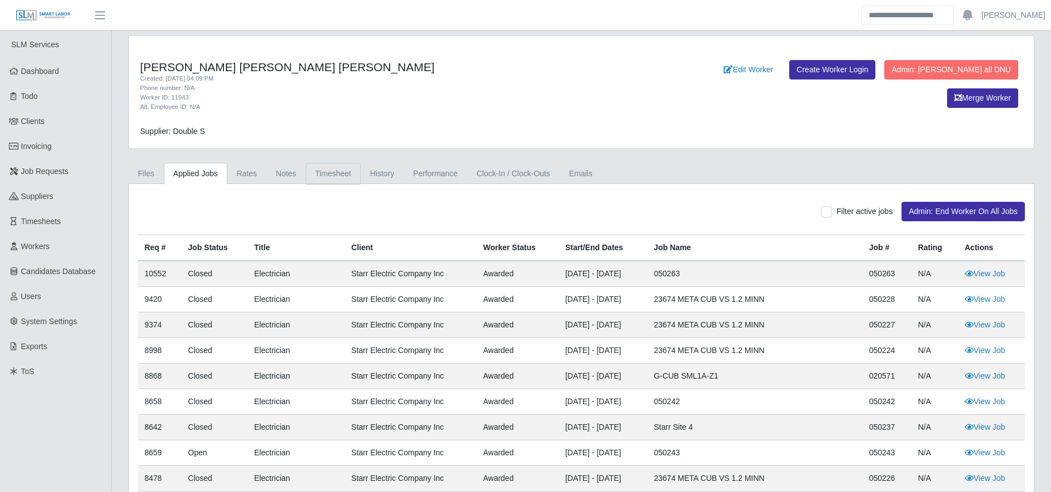
click at [336, 183] on link "Timesheet" at bounding box center [333, 174] width 55 height 22
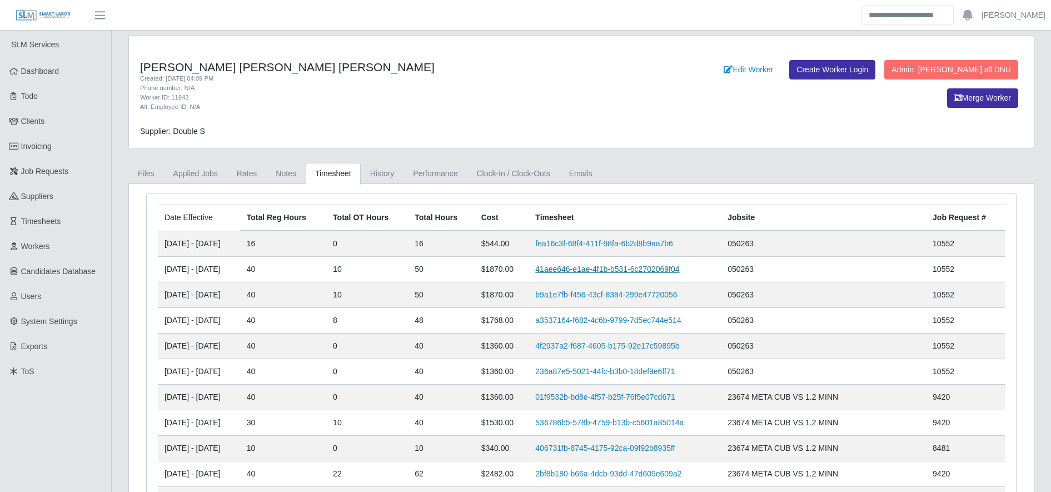
click at [605, 267] on link "41aee646-e1ae-4f1b-b531-6c2702069f04" at bounding box center [607, 269] width 144 height 9
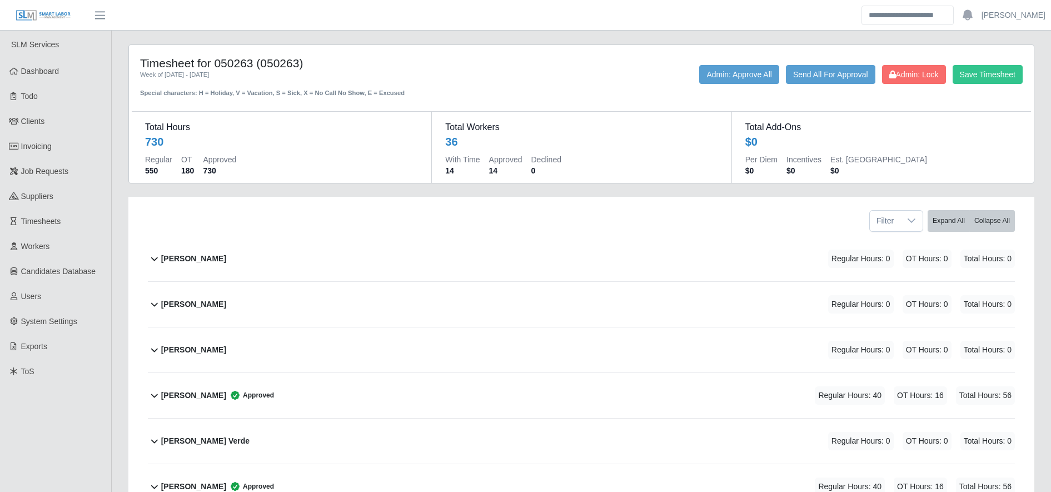
scroll to position [775, 0]
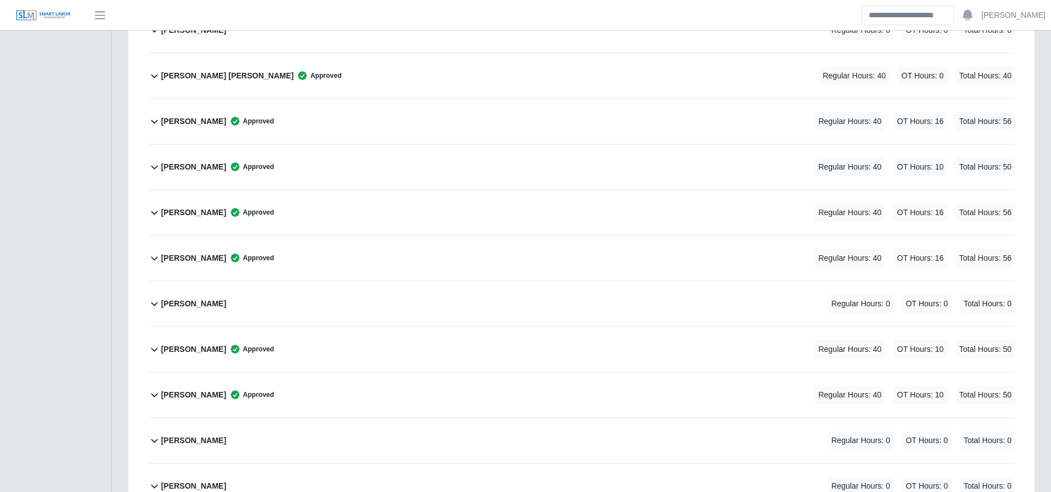
click at [392, 387] on div "Jonathan Martinez Sanchez Approved Regular Hours: 40 OT Hours: 10 Total Hours: …" at bounding box center [588, 394] width 854 height 45
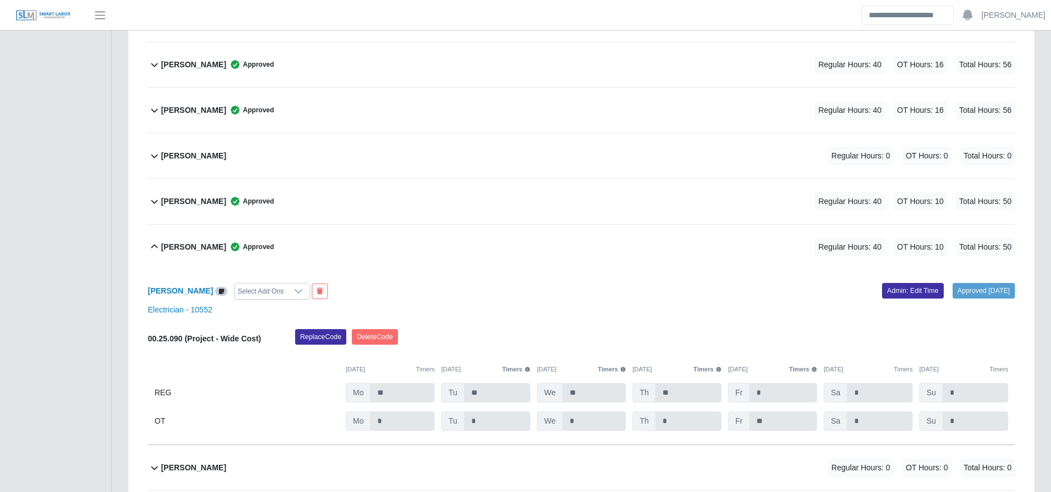
scroll to position [924, 0]
click at [897, 289] on link "Admin: Edit Time" at bounding box center [913, 290] width 62 height 16
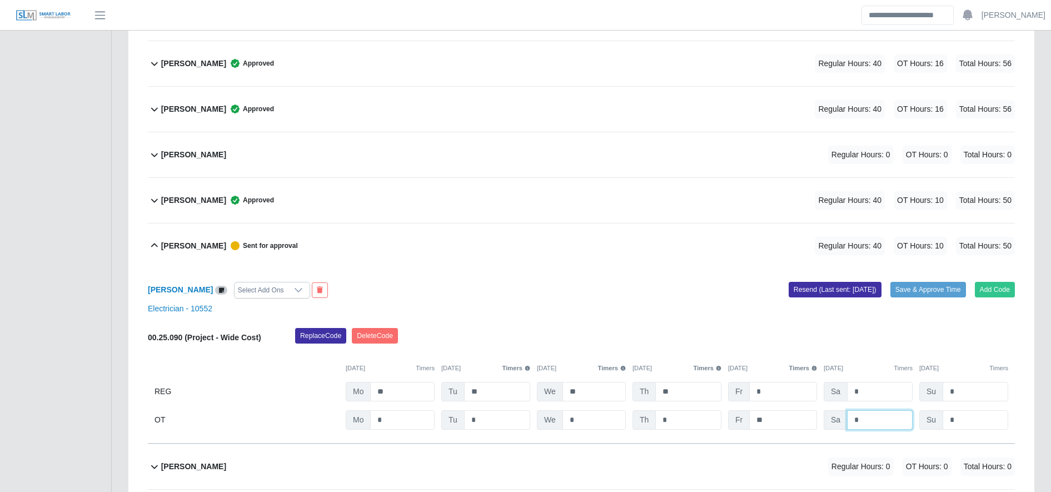
click at [0, 0] on input "*" at bounding box center [0, 0] width 0 height 0
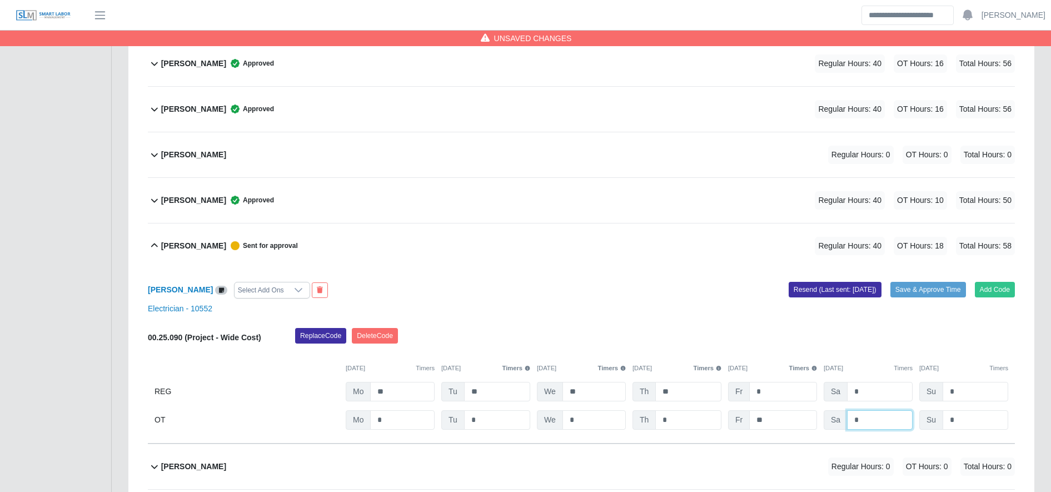
type input "*"
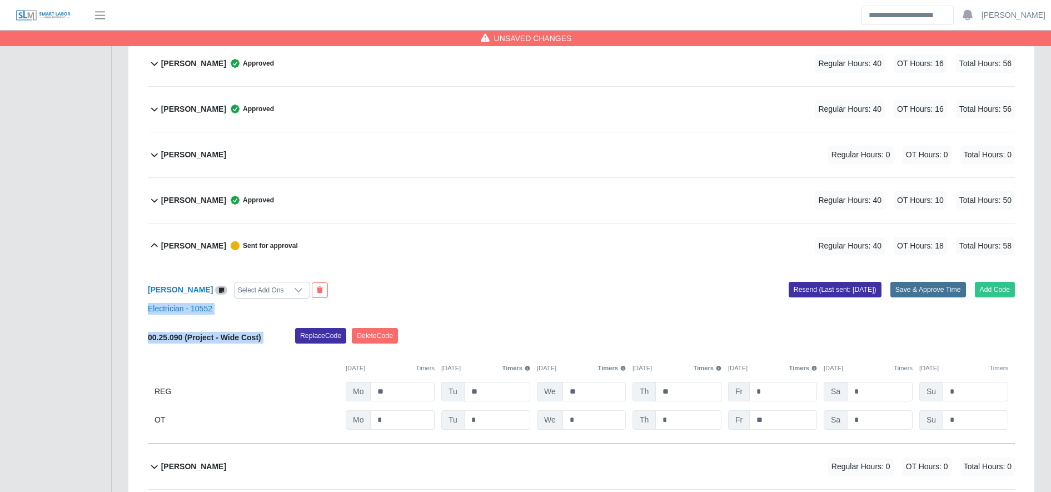
drag, startPoint x: 925, startPoint y: 327, endPoint x: 927, endPoint y: 295, distance: 32.8
click at [927, 295] on div "Jonathan Martinez Sanchez Select Add Ons Add Code Save & Approve Time Resend (L…" at bounding box center [581, 355] width 867 height 175
click at [927, 295] on button "Save & Approve Time" at bounding box center [928, 290] width 76 height 16
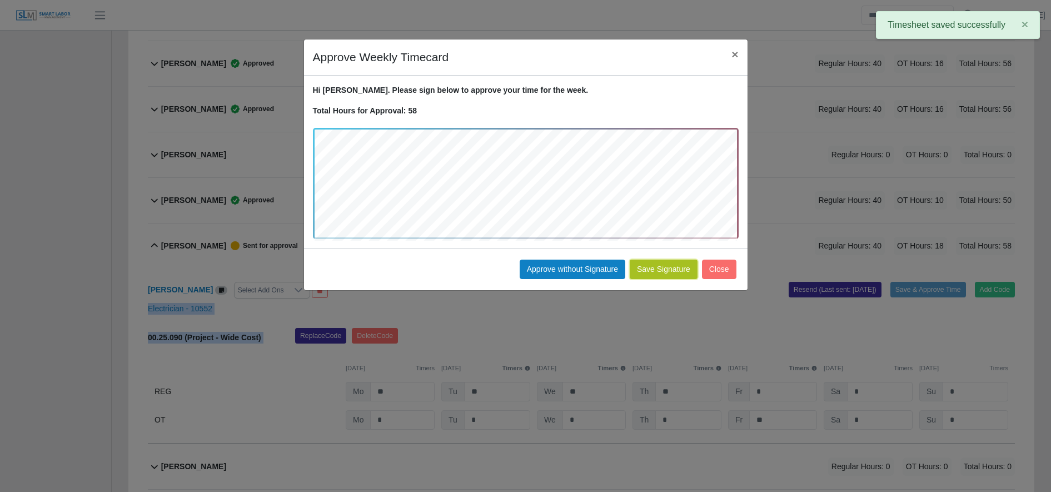
click at [666, 269] on button "Save Signature" at bounding box center [664, 269] width 68 height 19
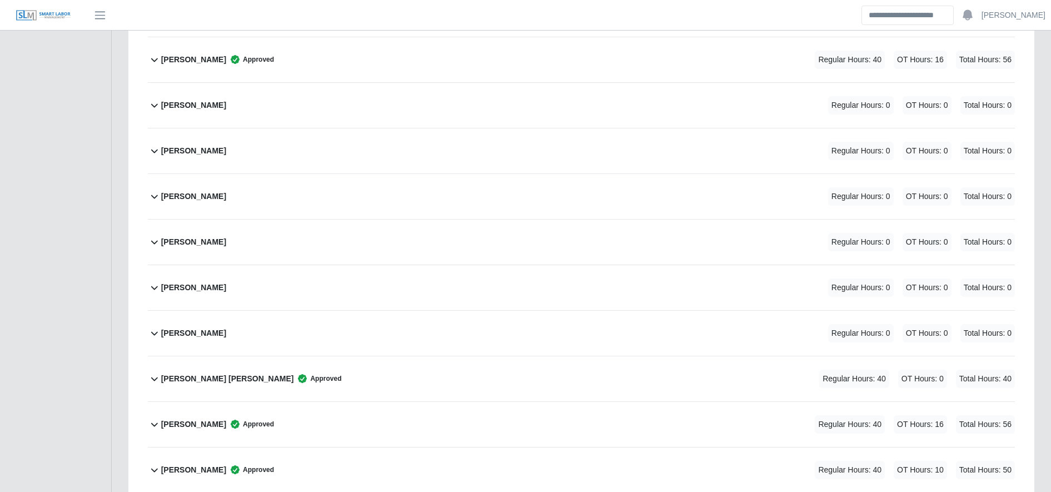
scroll to position [195, 0]
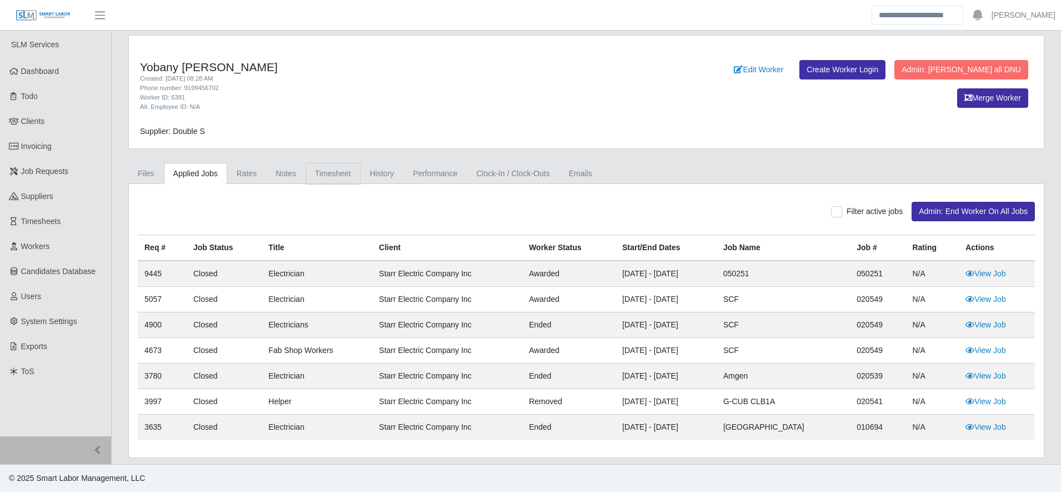
click at [339, 168] on link "Timesheet" at bounding box center [333, 174] width 55 height 22
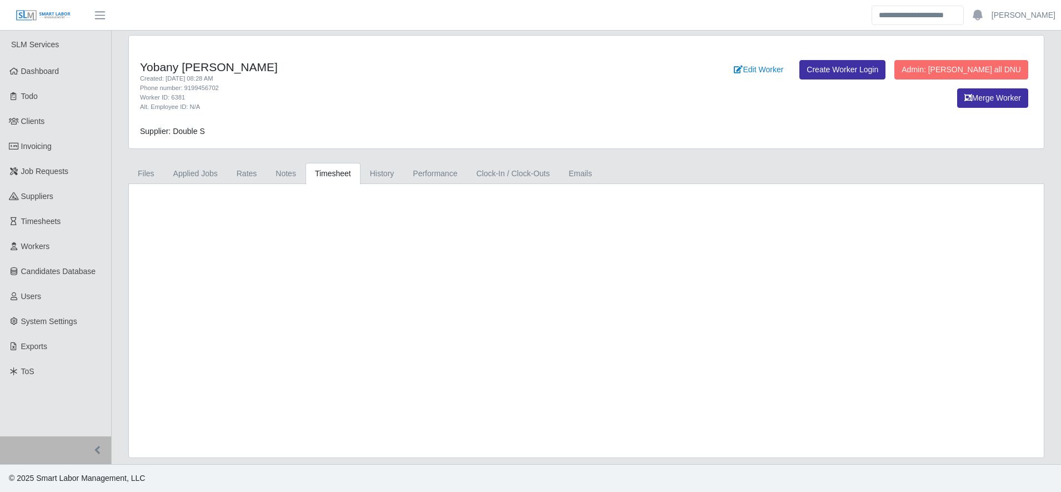
click at [339, 168] on link "Timesheet" at bounding box center [333, 174] width 55 height 22
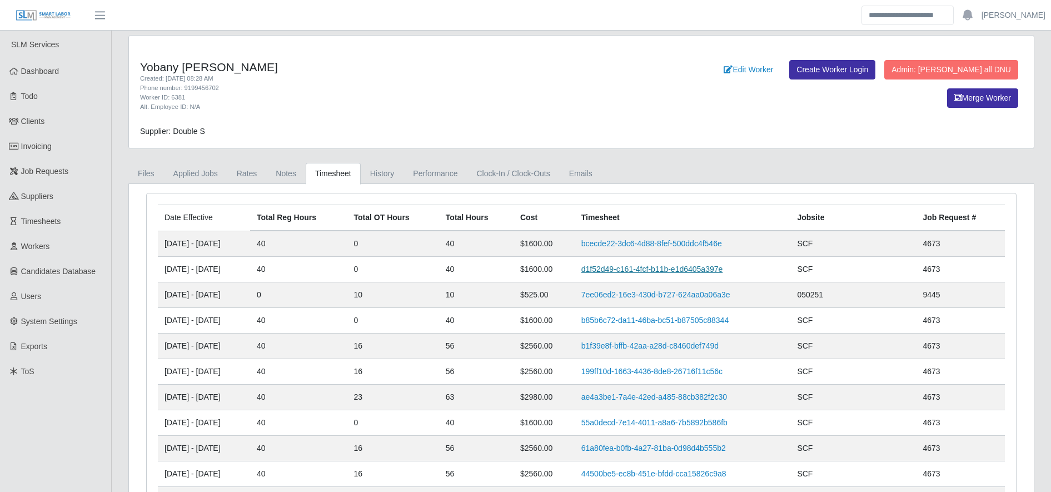
click at [642, 266] on link "d1f52d49-c161-4fcf-b11b-e1d6405a397e" at bounding box center [652, 269] width 142 height 9
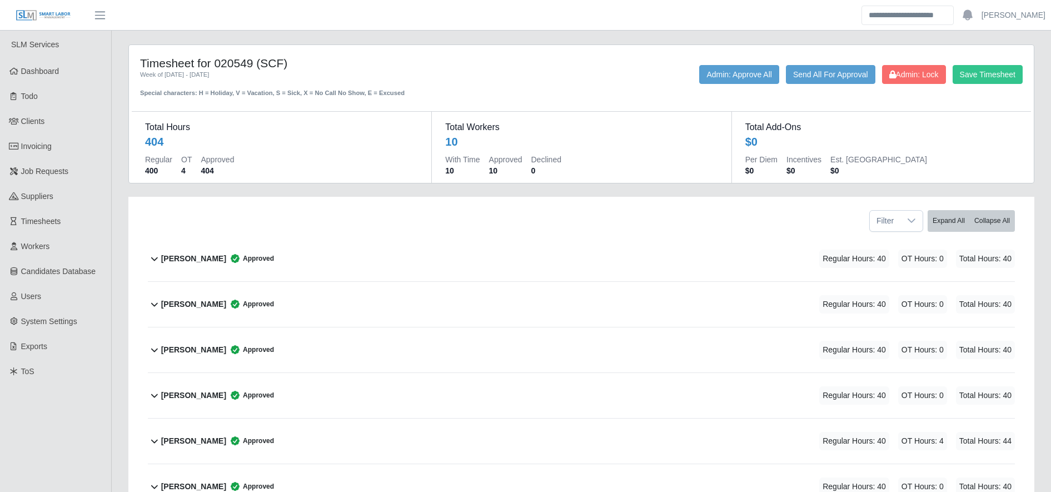
scroll to position [282, 0]
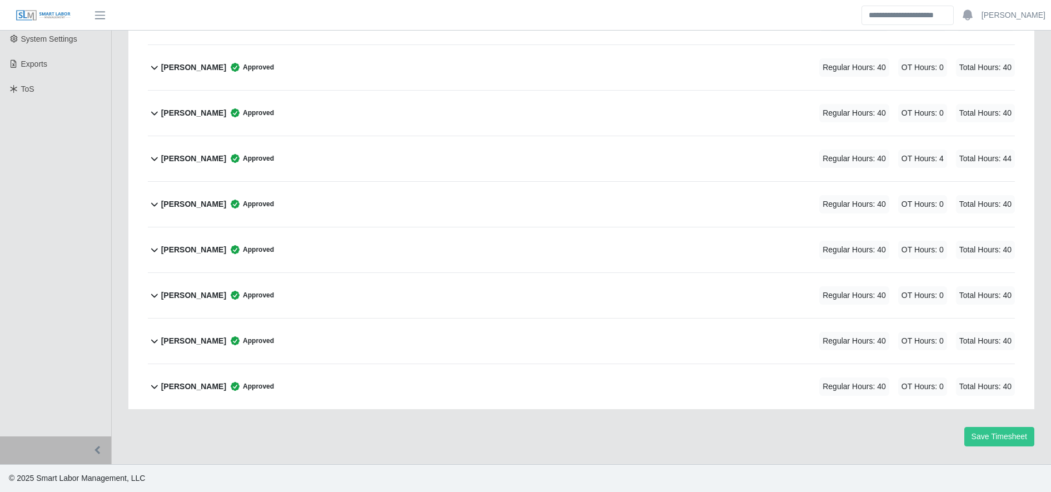
click at [327, 393] on div "[PERSON_NAME] Approved Regular Hours: 40 OT Hours: 0 Total Hours: 40" at bounding box center [588, 386] width 854 height 45
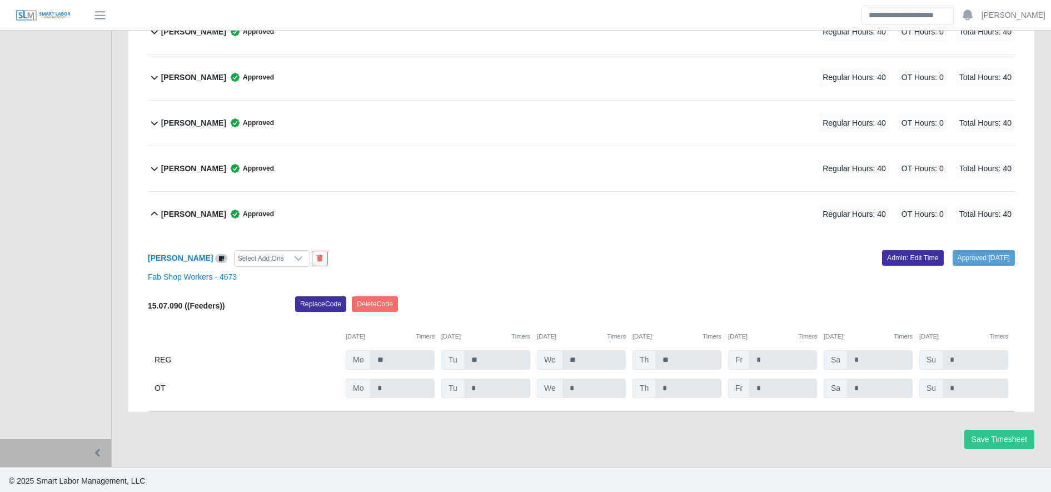
scroll to position [457, 0]
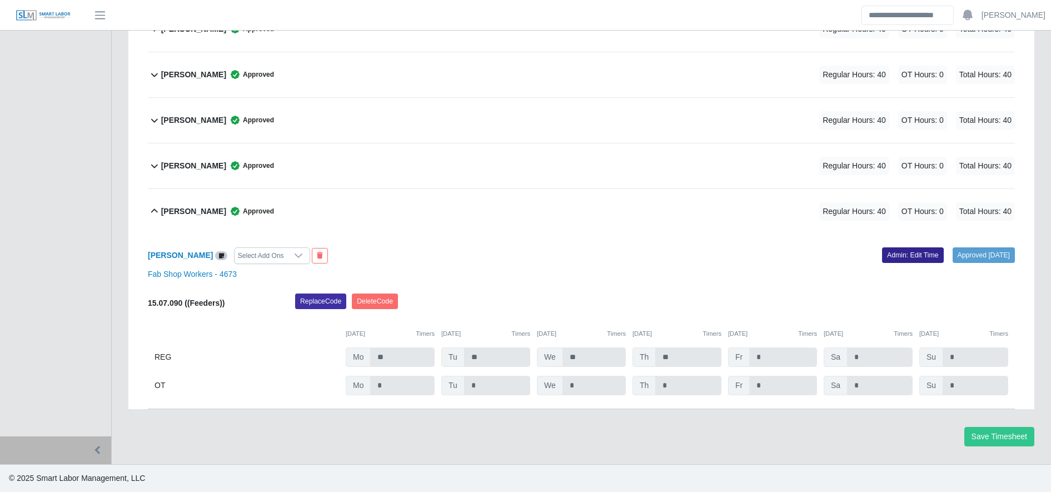
click at [892, 253] on link "Admin: Edit Time" at bounding box center [913, 255] width 62 height 16
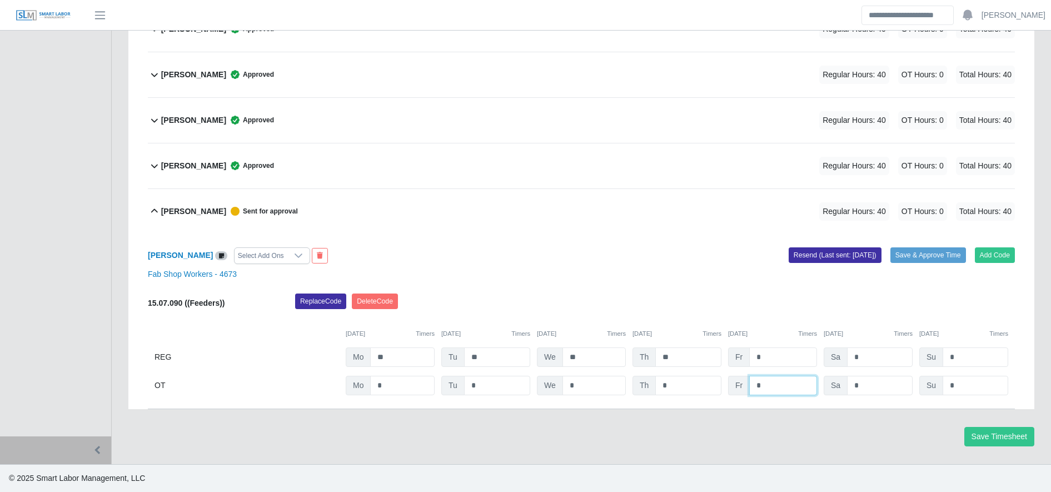
click at [0, 0] on input "*" at bounding box center [0, 0] width 0 height 0
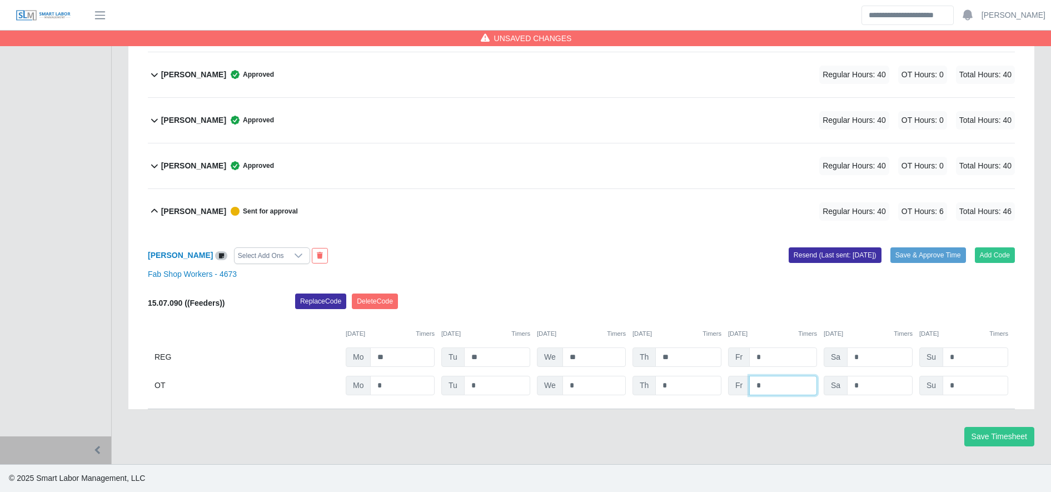
type input "*"
click at [812, 448] on div "Timesheet for 020549 (SCF) Week of [DATE] - [DATE] Special characters: H = Holi…" at bounding box center [581, 25] width 922 height 877
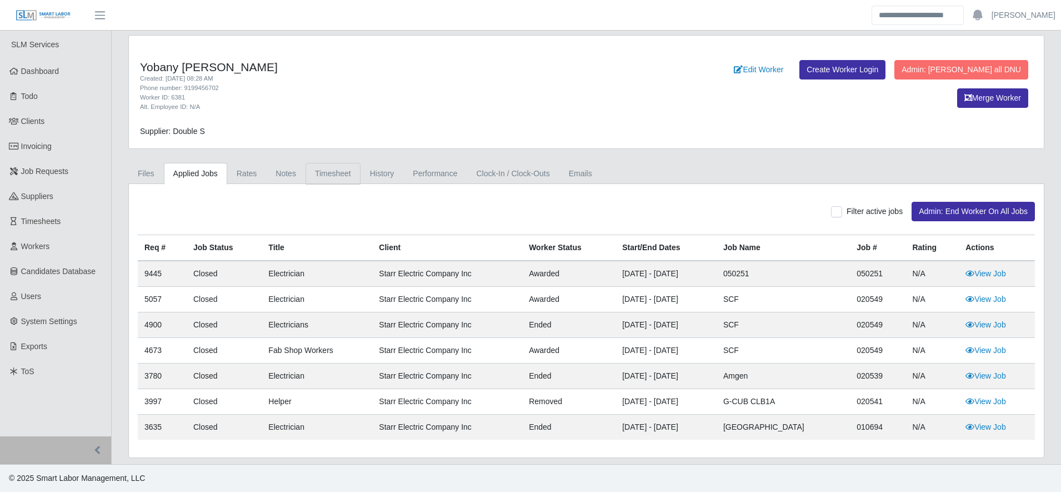
click at [316, 177] on link "Timesheet" at bounding box center [333, 174] width 55 height 22
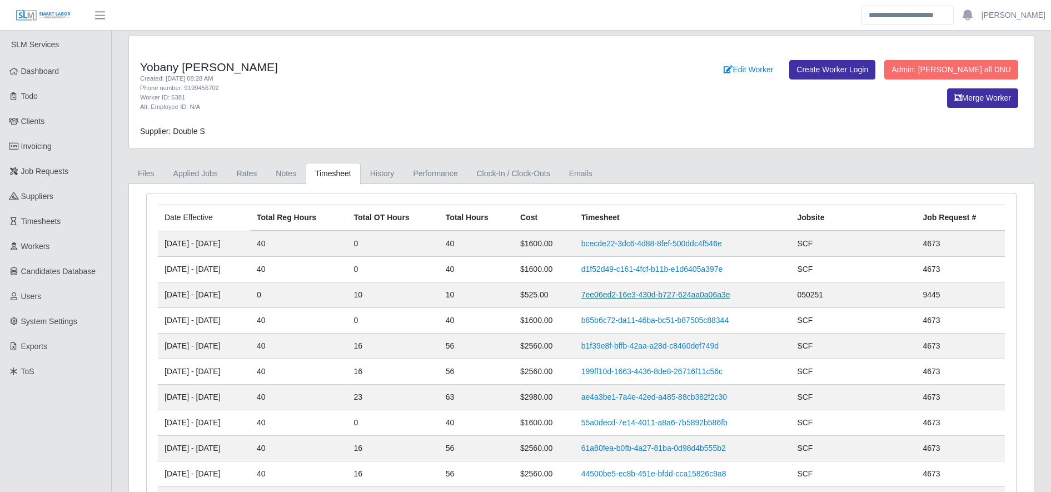
click at [625, 290] on link "7ee06ed2-16e3-430d-b727-624aa0a06a3e" at bounding box center [655, 294] width 149 height 9
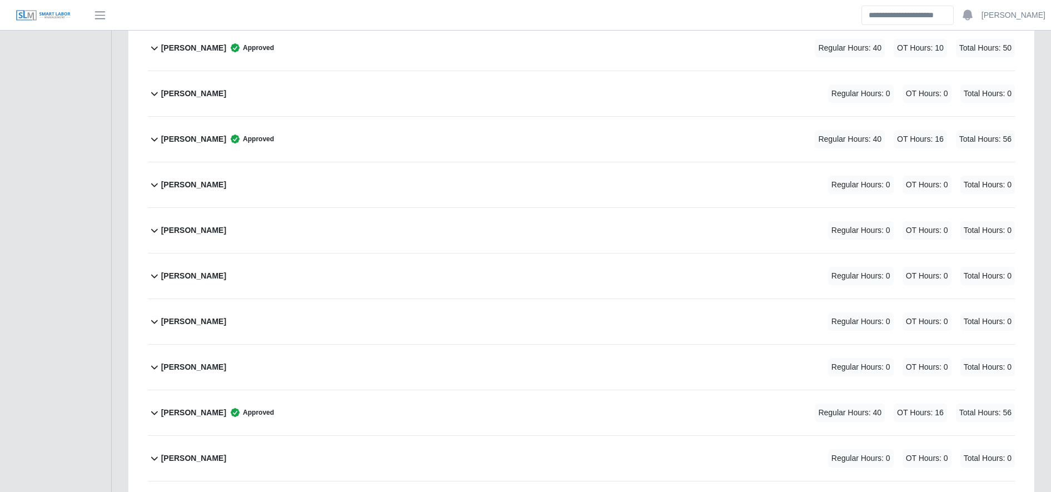
scroll to position [1968, 0]
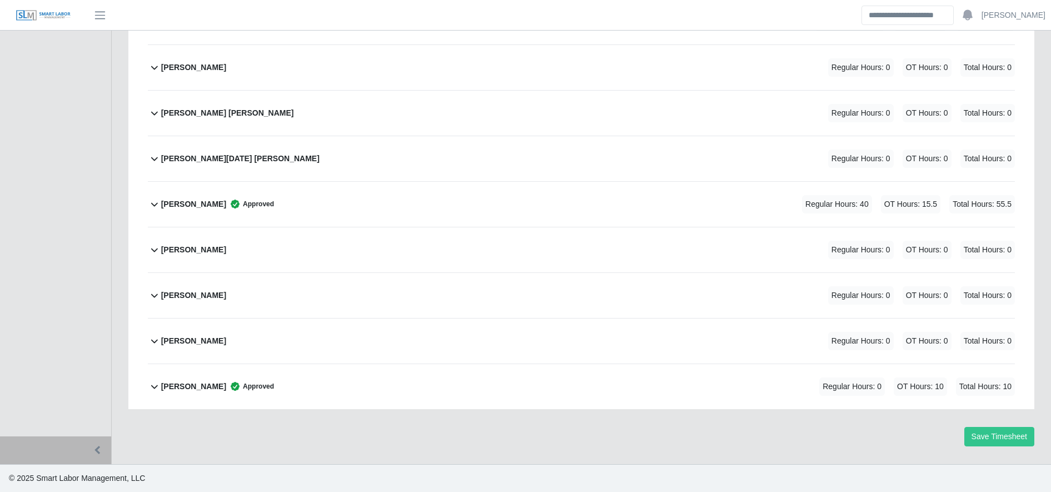
click at [312, 378] on div "[PERSON_NAME] Approved Regular Hours: 0 OT Hours: 10 Total Hours: 10" at bounding box center [588, 386] width 854 height 45
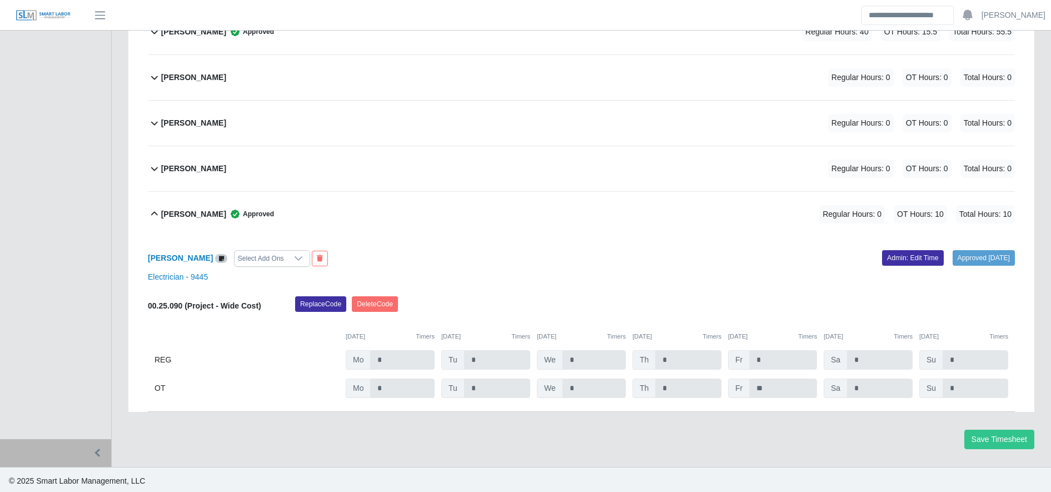
scroll to position [2143, 0]
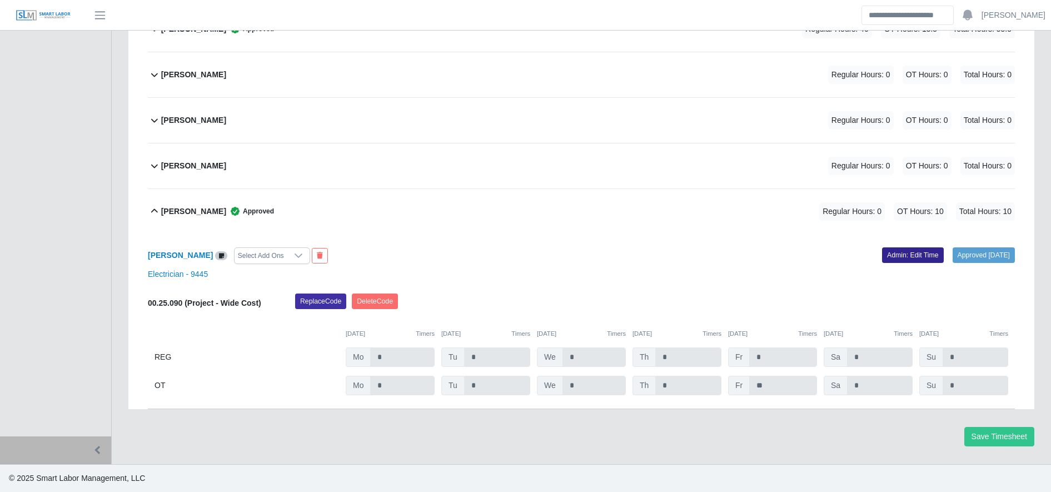
click at [887, 254] on link "Admin: Edit Time" at bounding box center [913, 255] width 62 height 16
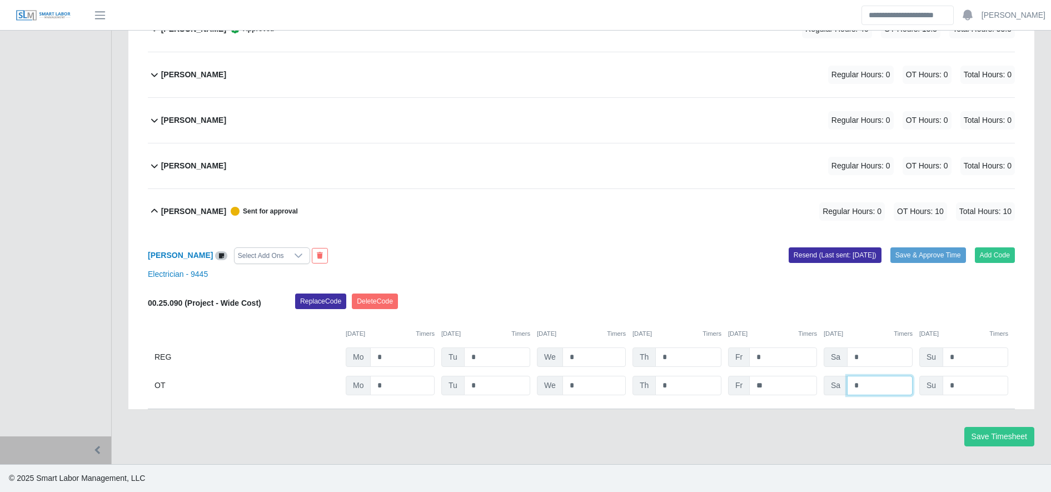
click at [0, 0] on input "*" at bounding box center [0, 0] width 0 height 0
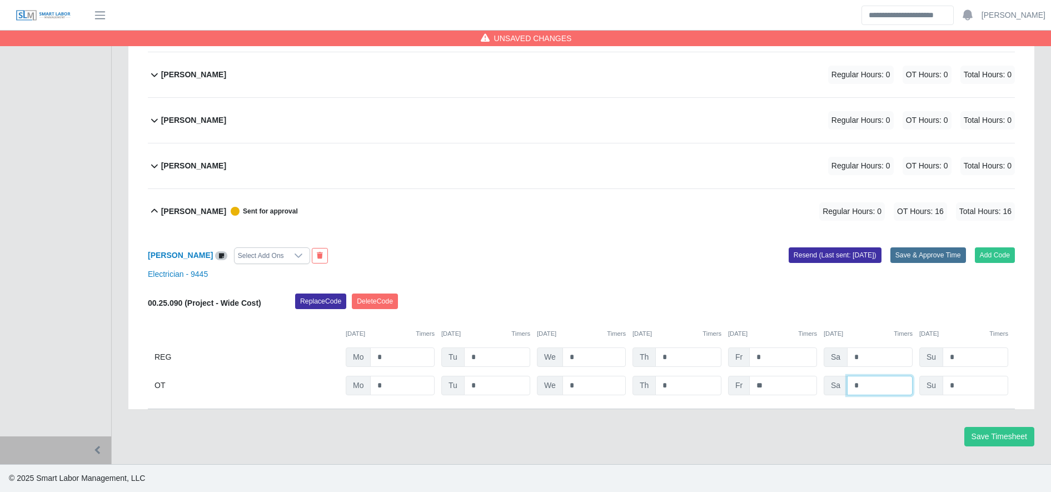
type input "*"
click at [913, 251] on button "Save & Approve Time" at bounding box center [928, 255] width 76 height 16
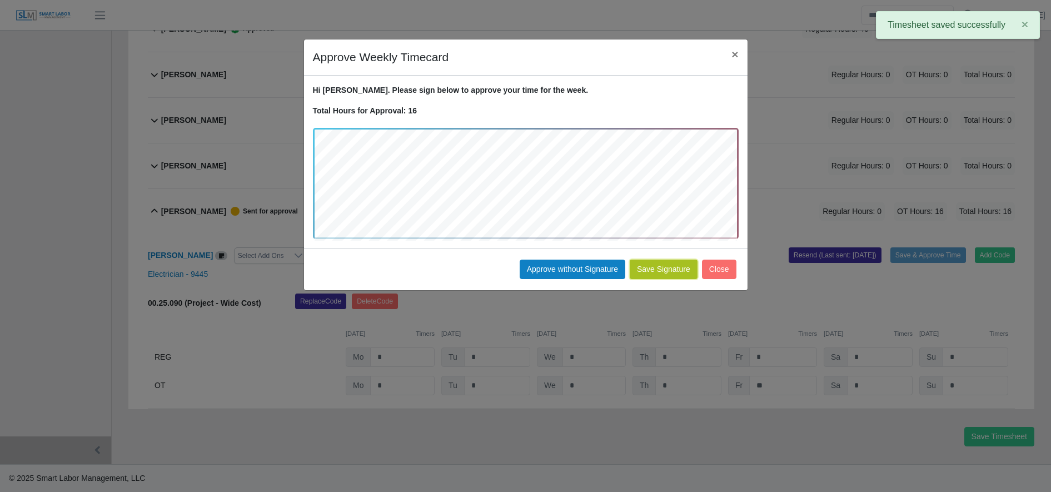
click at [670, 260] on button "Save Signature" at bounding box center [664, 269] width 68 height 19
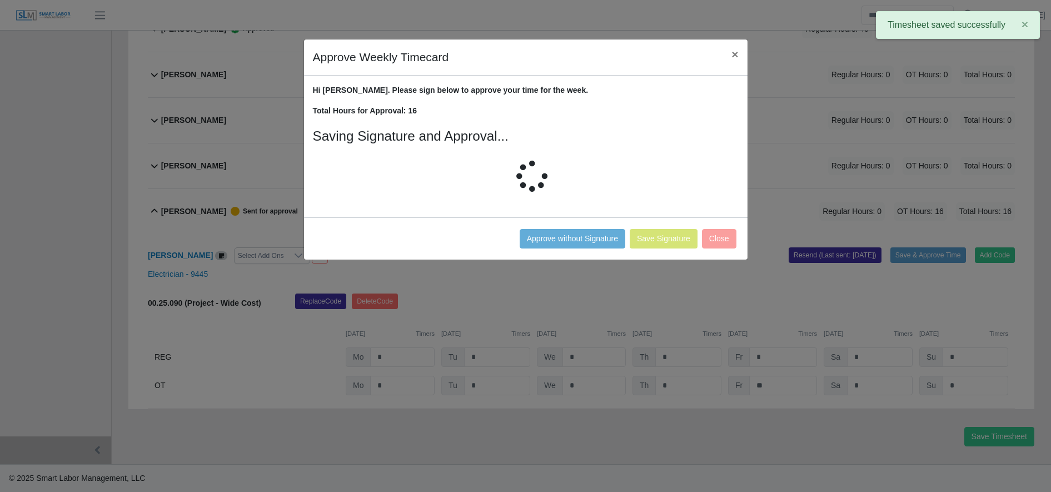
click at [653, 279] on div "Approve Weekly Timecard × Hi Yobany. Please sign below to approve your time for…" at bounding box center [525, 246] width 1051 height 492
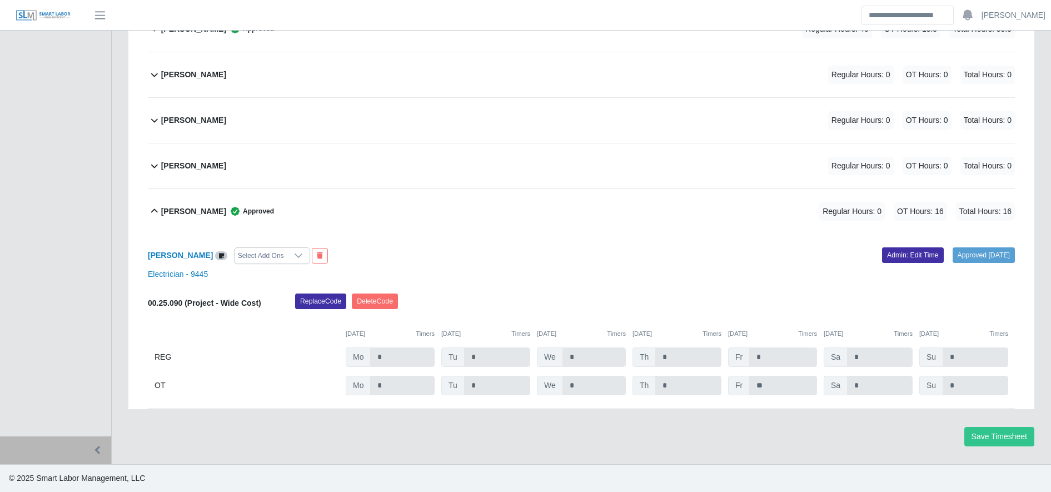
drag, startPoint x: 534, startPoint y: 32, endPoint x: 510, endPoint y: 119, distance: 90.1
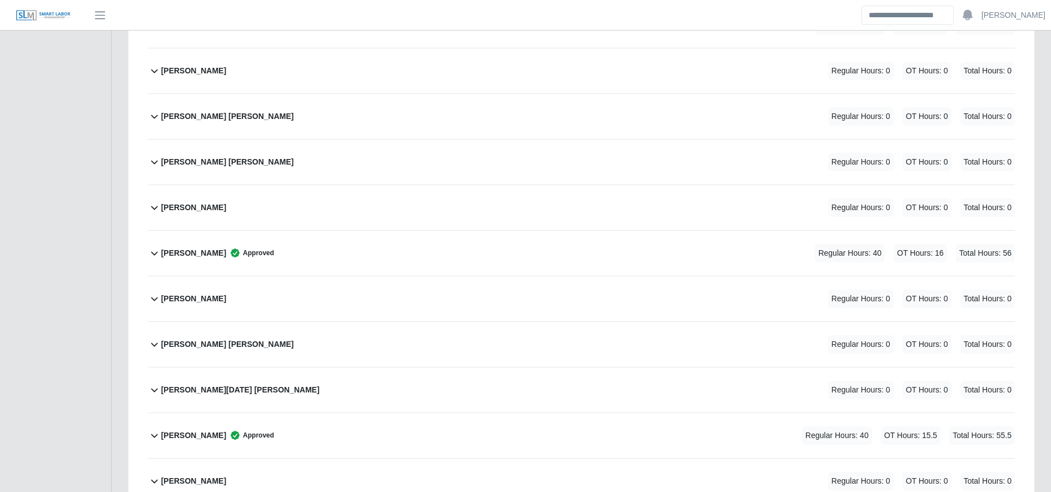
scroll to position [1738, 0]
click at [492, 116] on div "Marvin Samuel Giron Trochez Regular Hours: 0 OT Hours: 0 Total Hours: 0" at bounding box center [588, 115] width 854 height 45
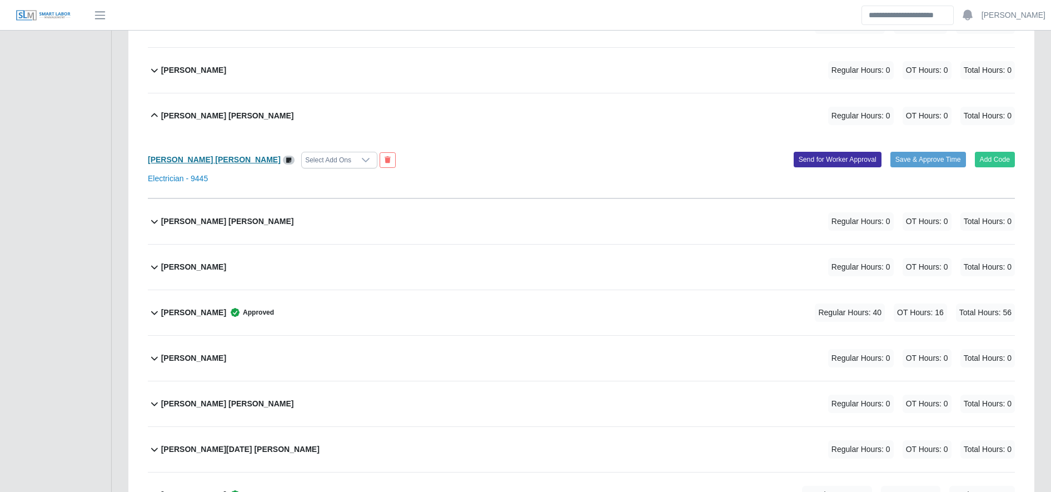
click at [232, 162] on b "[PERSON_NAME] [PERSON_NAME]" at bounding box center [214, 159] width 133 height 9
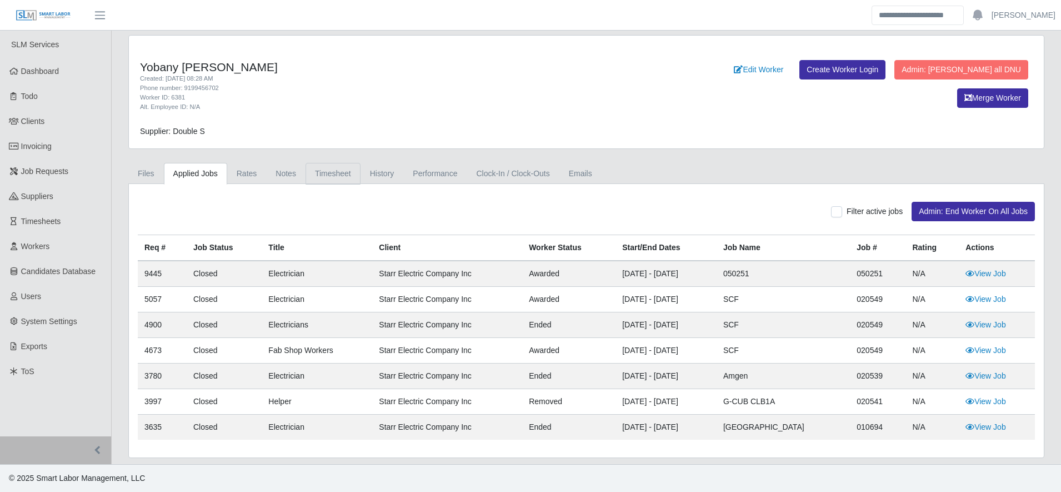
click at [324, 168] on link "Timesheet" at bounding box center [333, 174] width 55 height 22
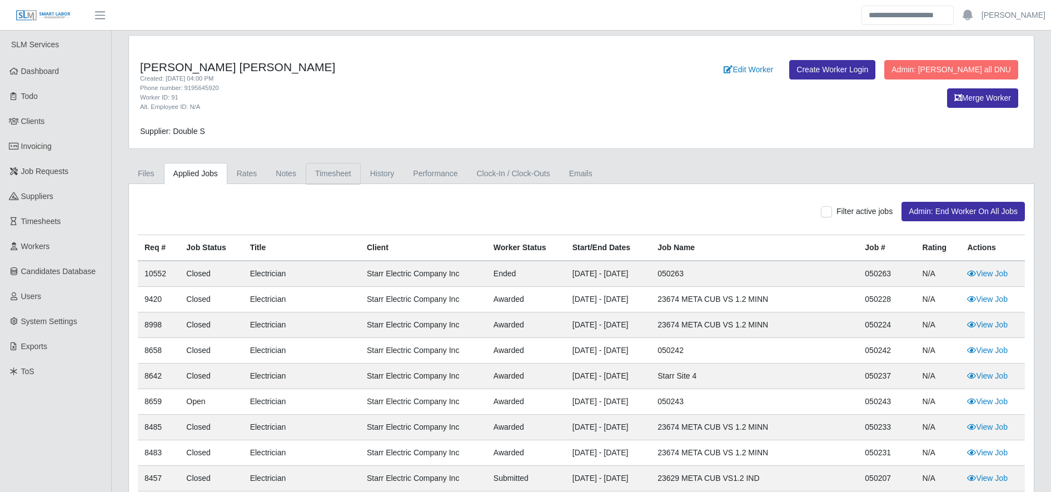
click at [330, 174] on link "Timesheet" at bounding box center [333, 174] width 55 height 22
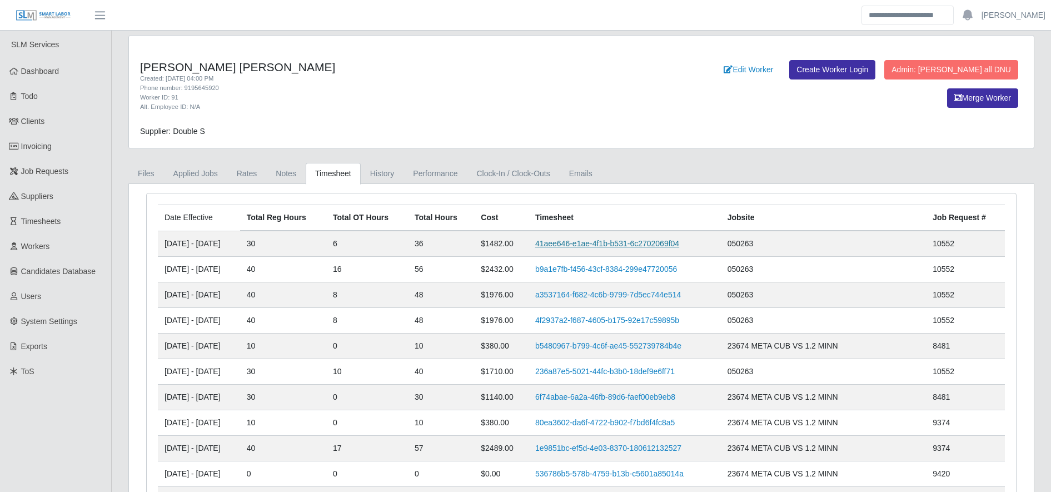
click at [618, 246] on link "41aee646-e1ae-4f1b-b531-6c2702069f04" at bounding box center [607, 243] width 144 height 9
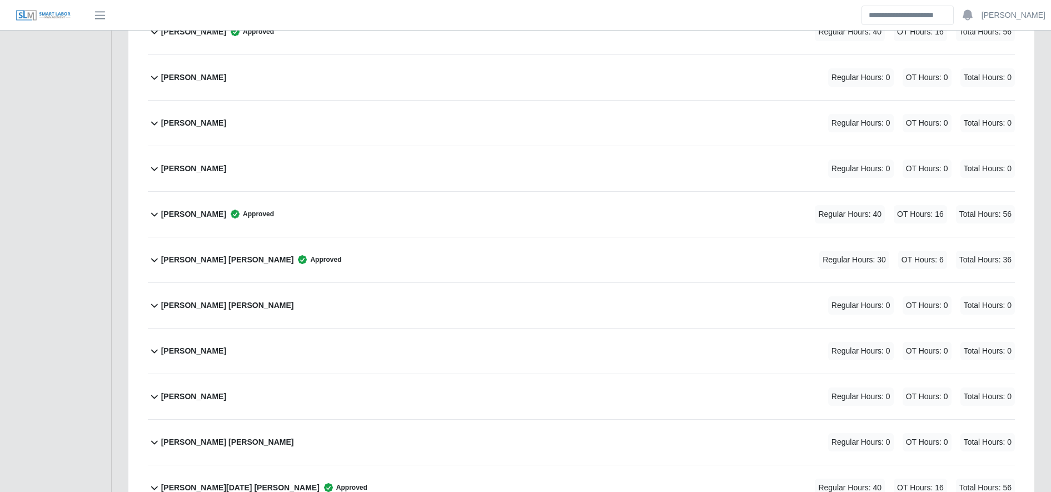
scroll to position [1276, 0]
click at [439, 264] on div "[PERSON_NAME] [PERSON_NAME] Approved Regular Hours: 30 OT Hours: 6 Total Hours:…" at bounding box center [588, 258] width 854 height 45
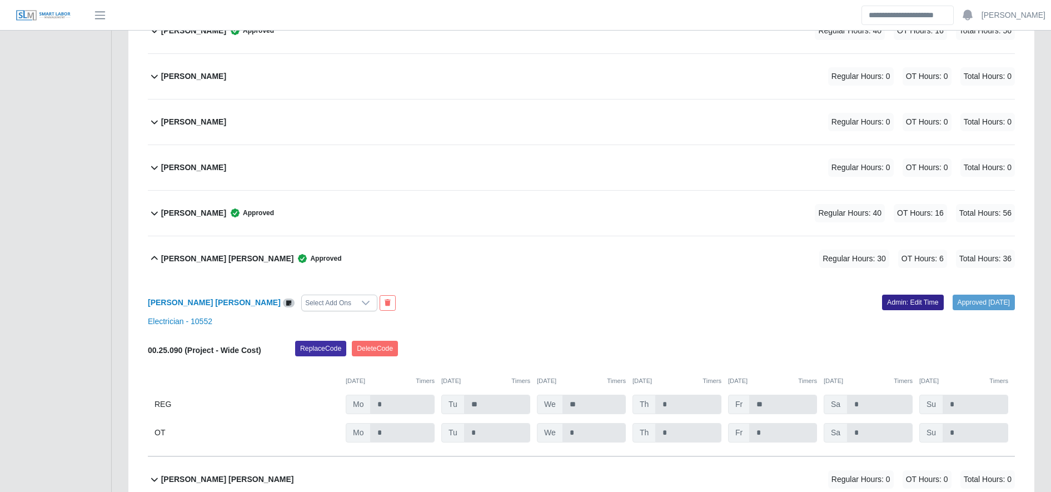
click at [885, 302] on link "Admin: Edit Time" at bounding box center [913, 303] width 62 height 16
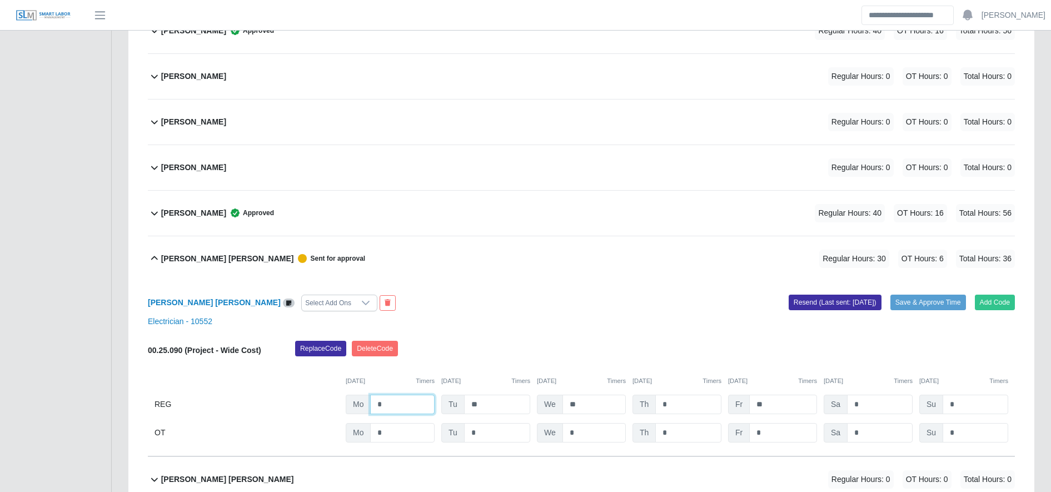
click at [403, 408] on input "*" at bounding box center [402, 404] width 64 height 19
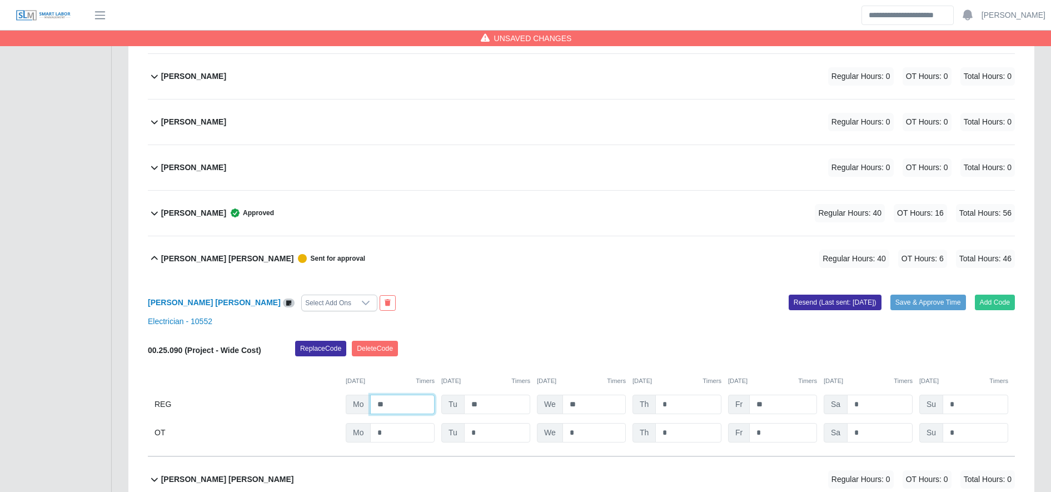
type input "**"
type input "*"
click at [0, 0] on input "*" at bounding box center [0, 0] width 0 height 0
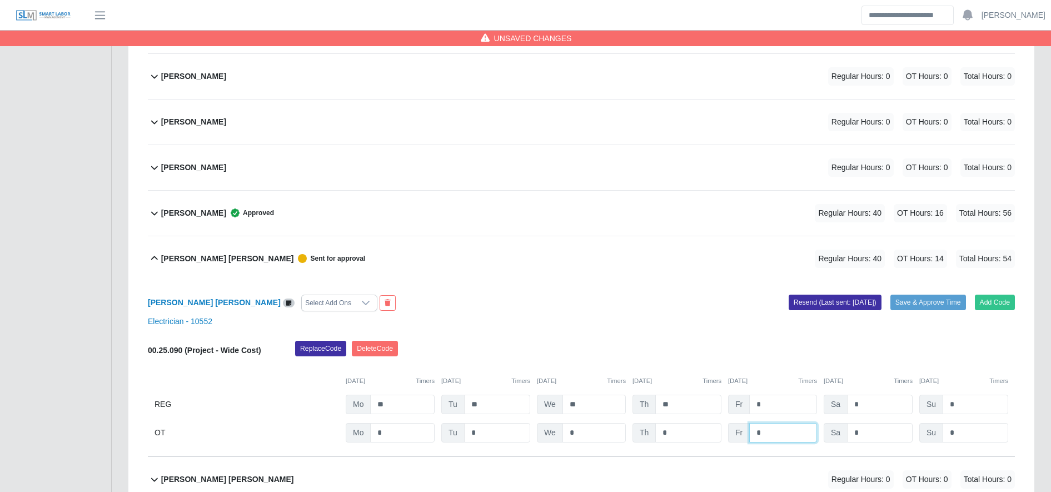
type input "*"
click at [720, 362] on div "Replace Code Delete Code" at bounding box center [655, 352] width 736 height 22
click at [939, 300] on button "Save & Approve Time" at bounding box center [928, 303] width 76 height 16
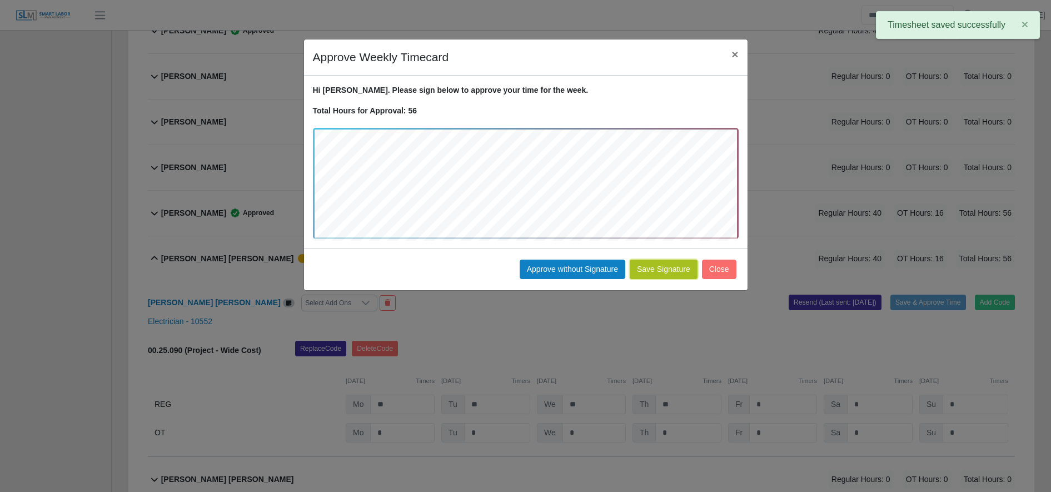
click at [667, 273] on button "Save Signature" at bounding box center [664, 269] width 68 height 19
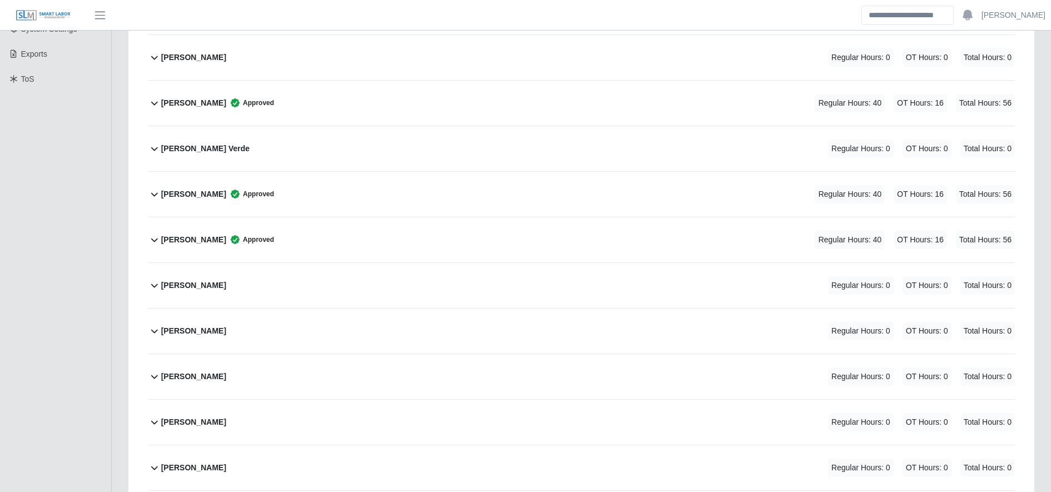
scroll to position [0, 0]
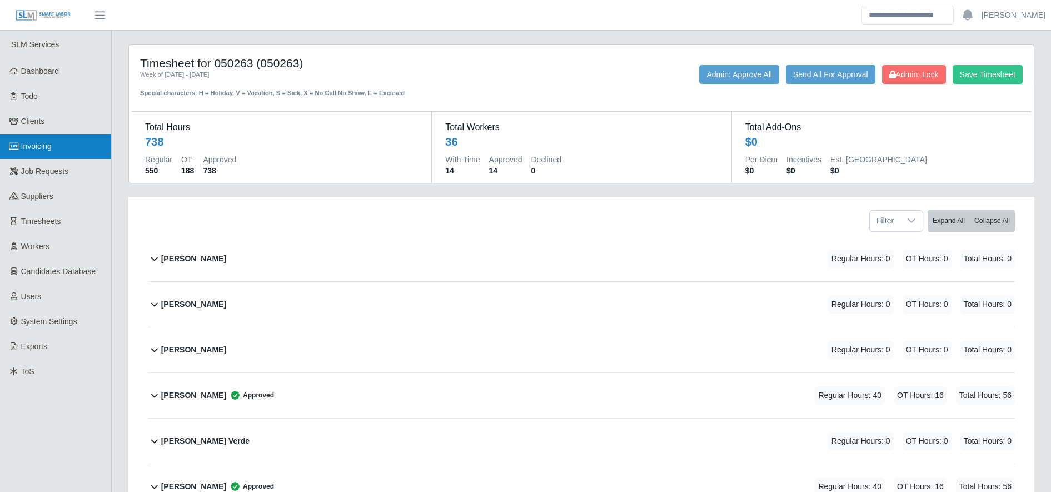
click at [83, 149] on link "Invoicing" at bounding box center [55, 146] width 111 height 25
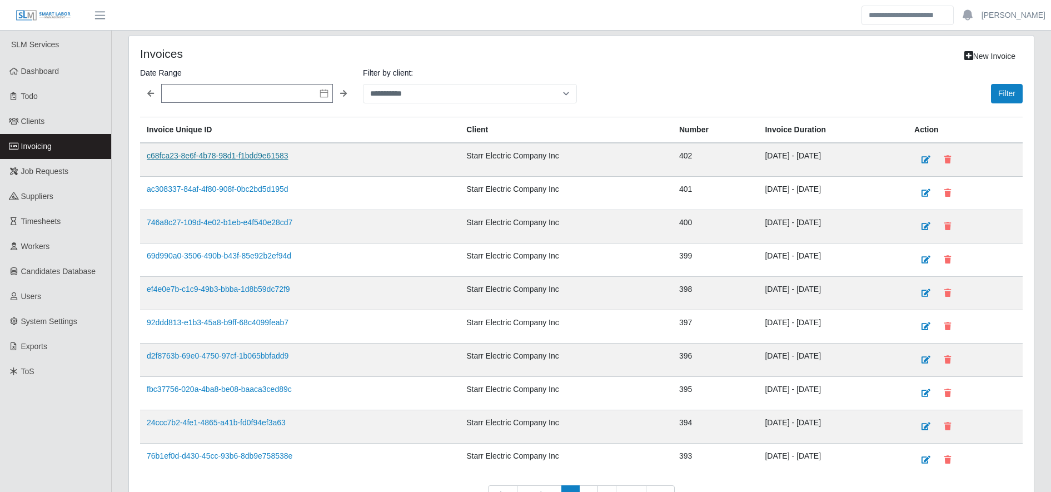
click at [249, 158] on link "c68fca23-8e6f-4b78-98d1-f1bdd9e61583" at bounding box center [218, 155] width 142 height 9
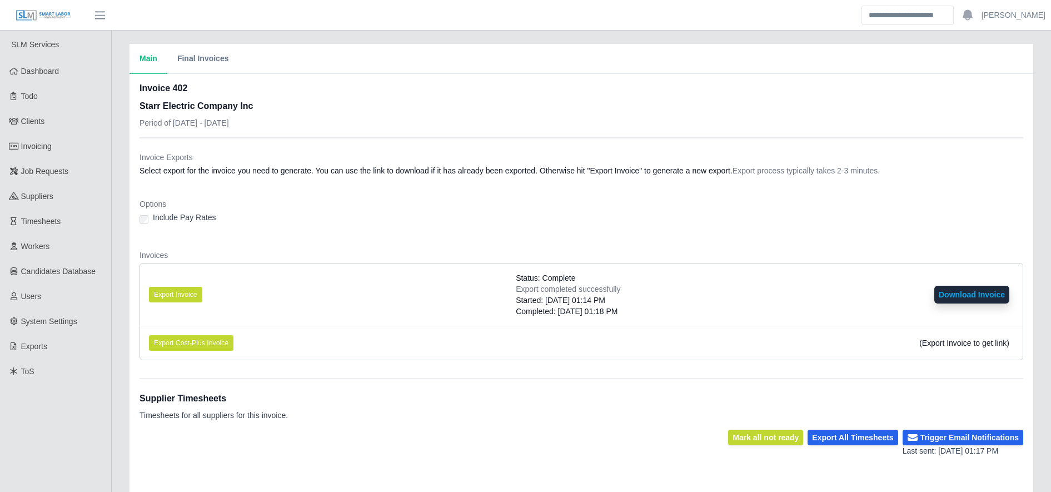
scroll to position [202, 0]
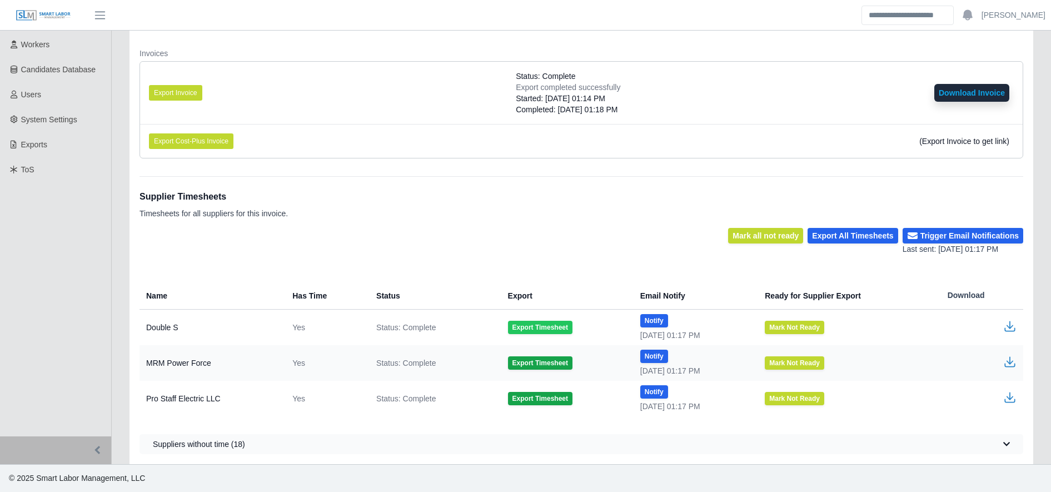
click at [526, 326] on button "Export Timesheet" at bounding box center [540, 327] width 64 height 13
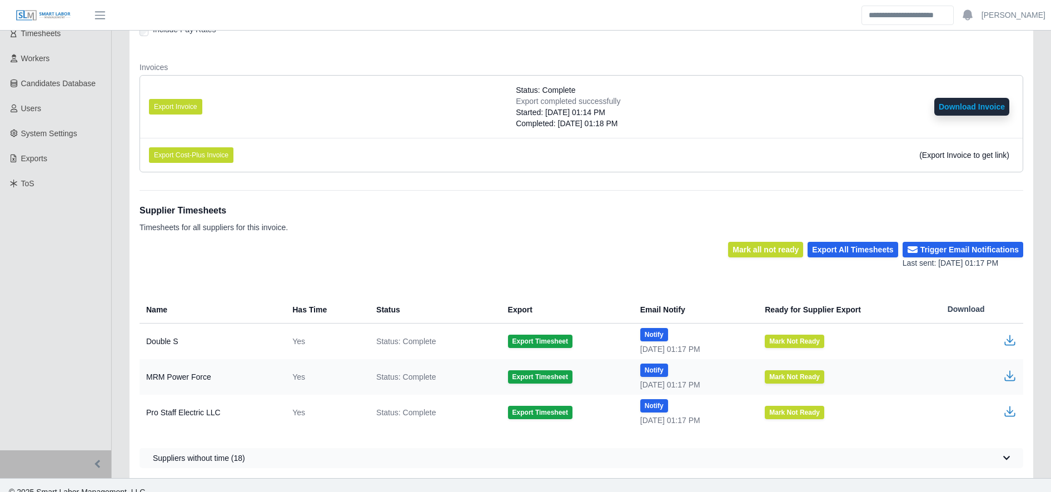
scroll to position [202, 0]
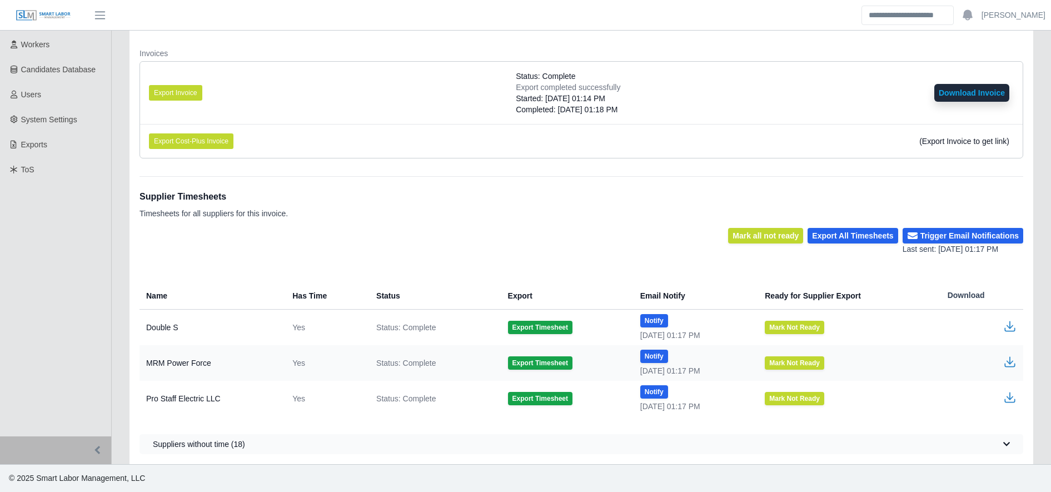
click at [1012, 328] on icon "button" at bounding box center [1009, 326] width 13 height 13
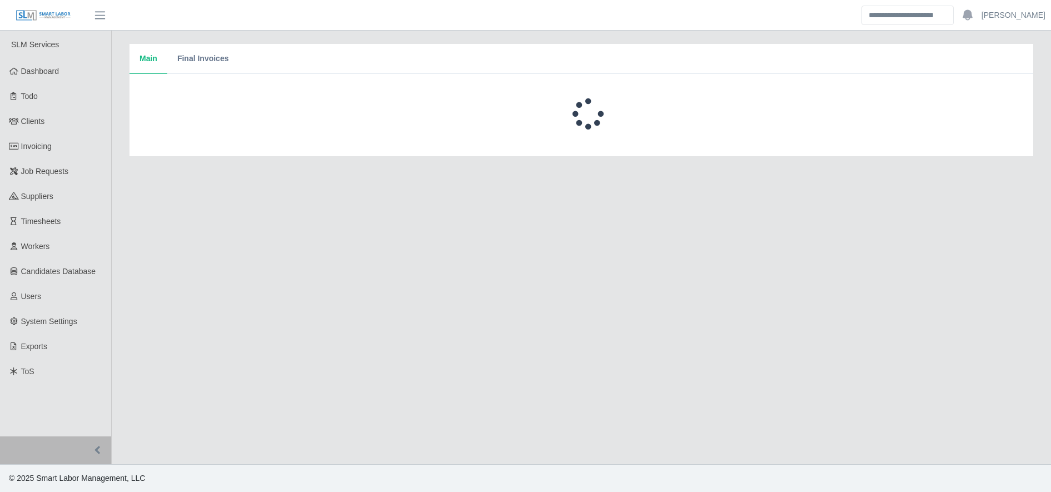
scroll to position [202, 0]
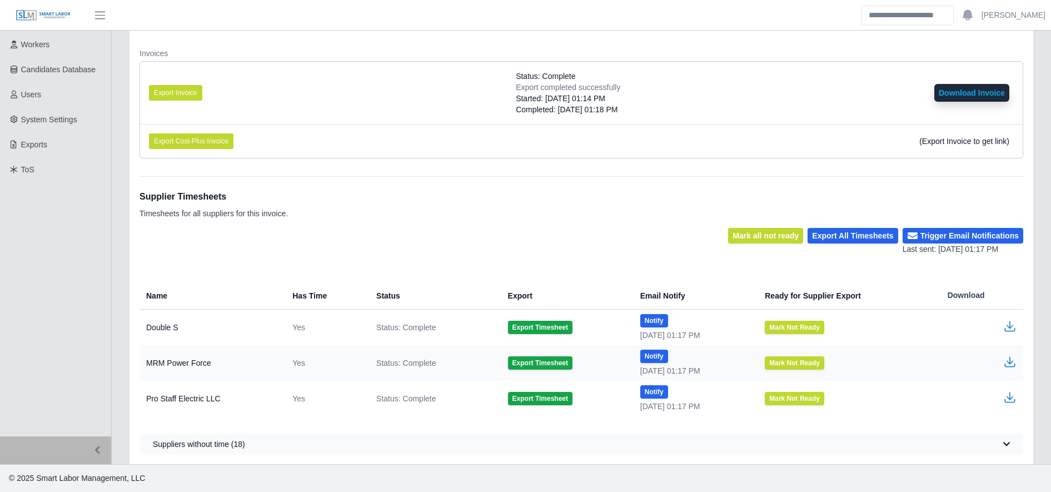
drag, startPoint x: 511, startPoint y: 328, endPoint x: 528, endPoint y: 337, distance: 19.9
click at [528, 337] on td "Export Timesheet" at bounding box center [565, 328] width 132 height 36
click at [529, 328] on button "Export Timesheet" at bounding box center [540, 327] width 64 height 13
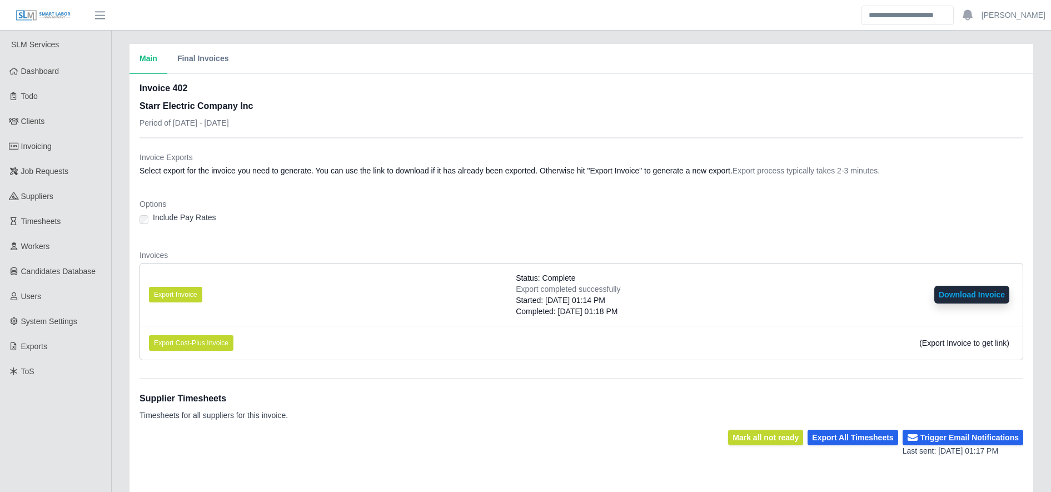
scroll to position [202, 0]
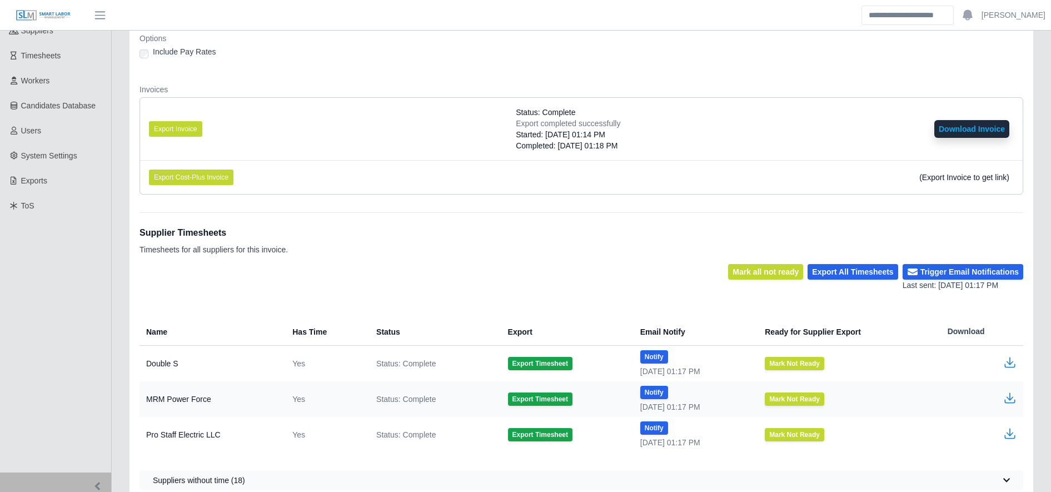
scroll to position [167, 0]
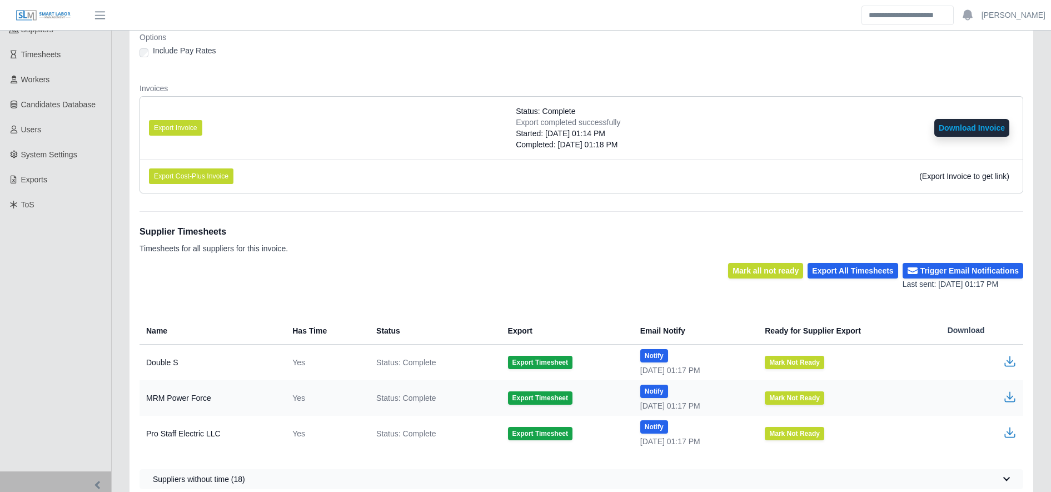
click at [1013, 359] on icon "button" at bounding box center [1009, 361] width 13 height 13
click at [1010, 398] on icon "button" at bounding box center [1009, 395] width 7 height 8
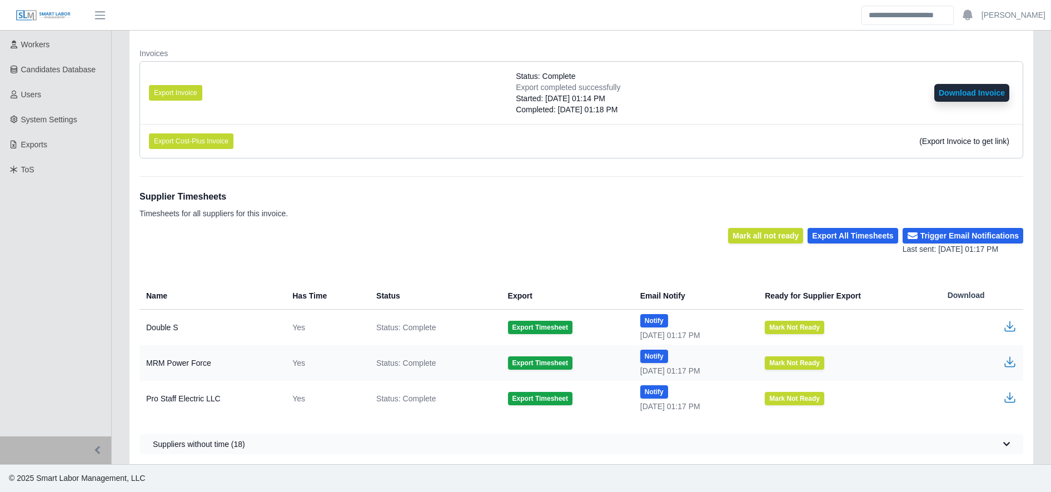
click at [1006, 322] on icon "button" at bounding box center [1009, 326] width 13 height 13
click at [1009, 332] on icon "button" at bounding box center [1009, 326] width 13 height 13
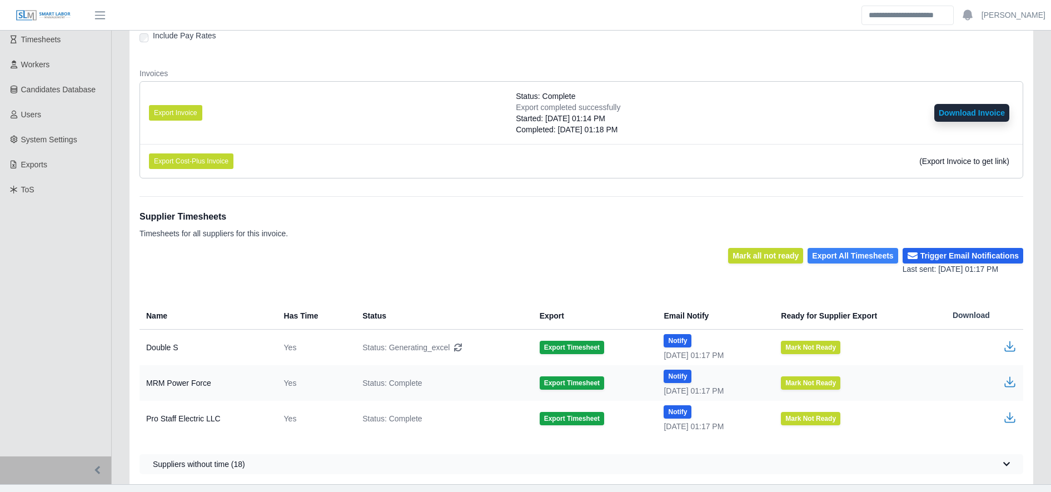
scroll to position [183, 0]
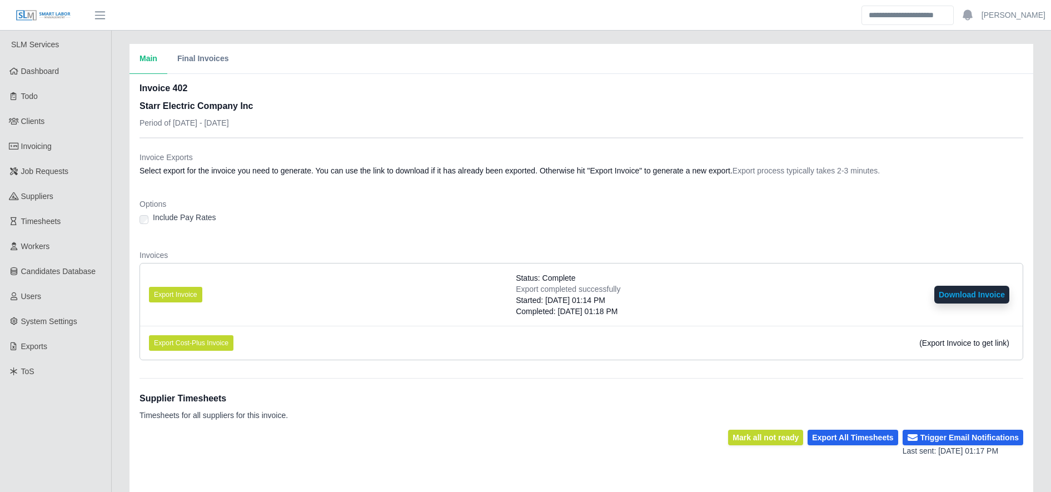
scroll to position [202, 0]
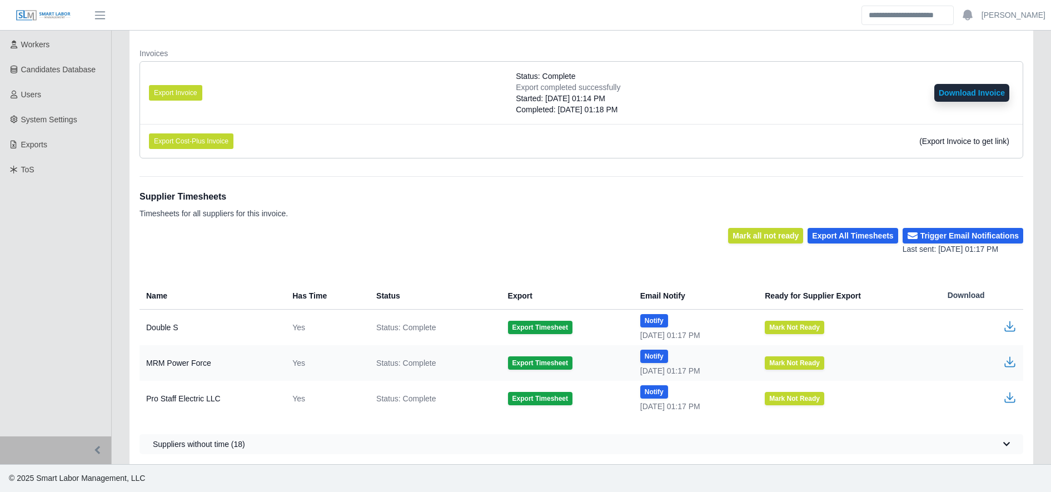
click at [1007, 333] on td at bounding box center [981, 328] width 84 height 36
click at [1008, 327] on icon "button" at bounding box center [1009, 326] width 13 height 13
